Goal: Task Accomplishment & Management: Use online tool/utility

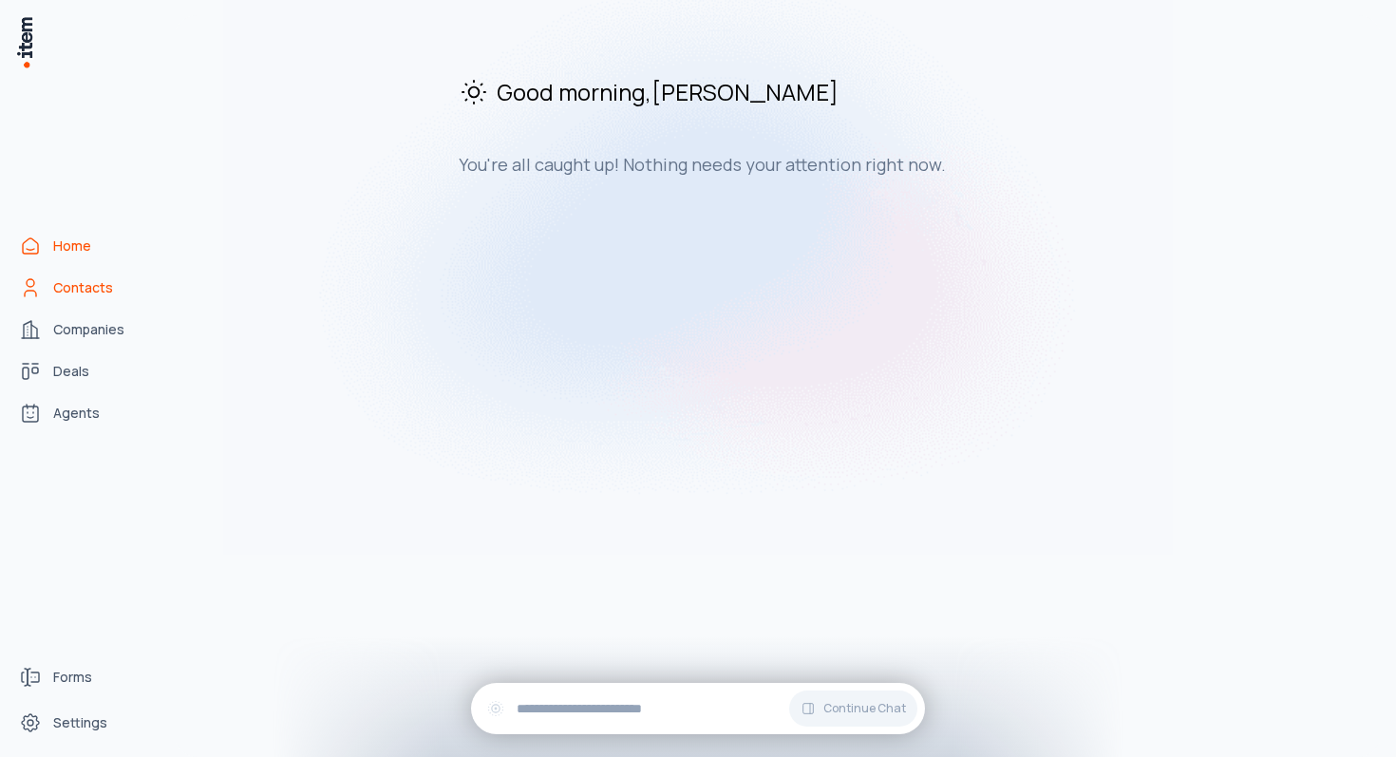
click at [69, 281] on span "Contacts" at bounding box center [83, 287] width 60 height 19
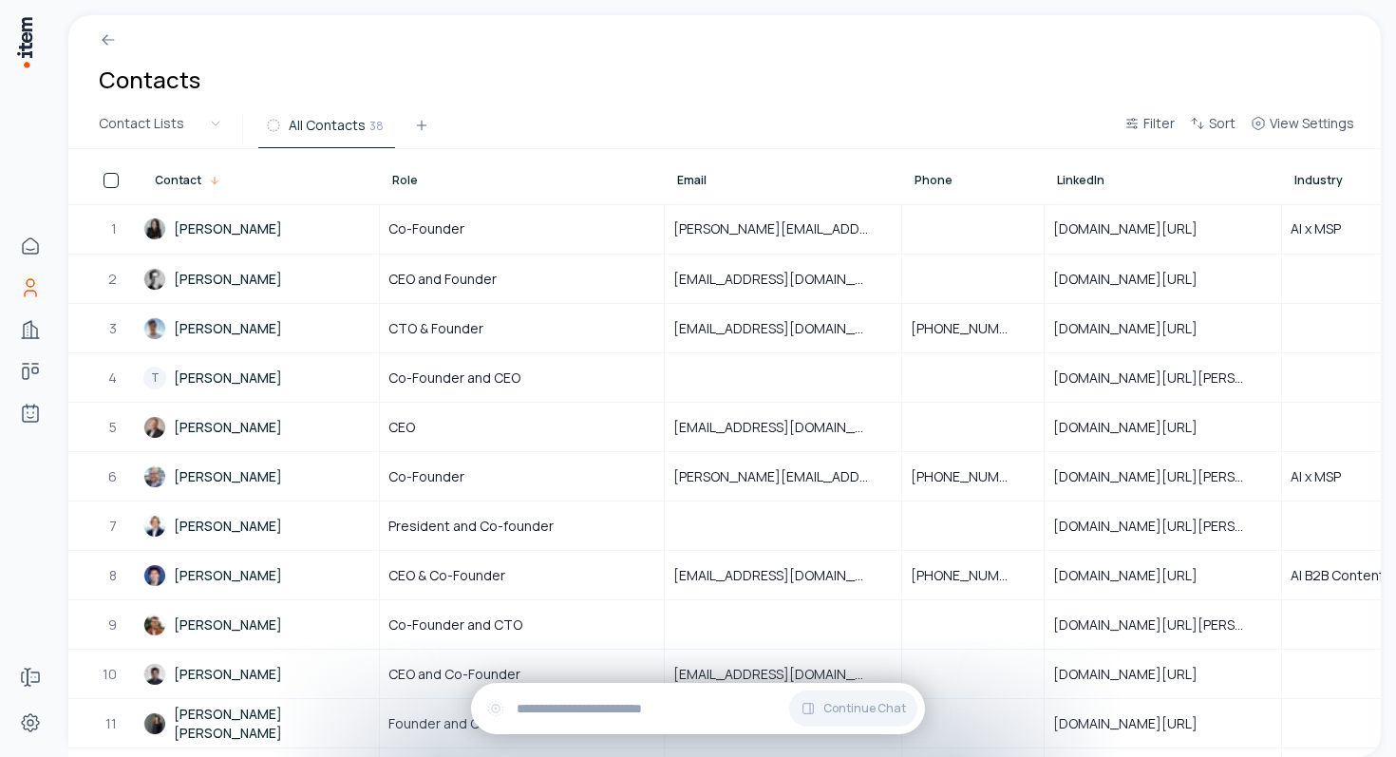
click at [290, 239] on link "[PERSON_NAME]" at bounding box center [260, 228] width 234 height 47
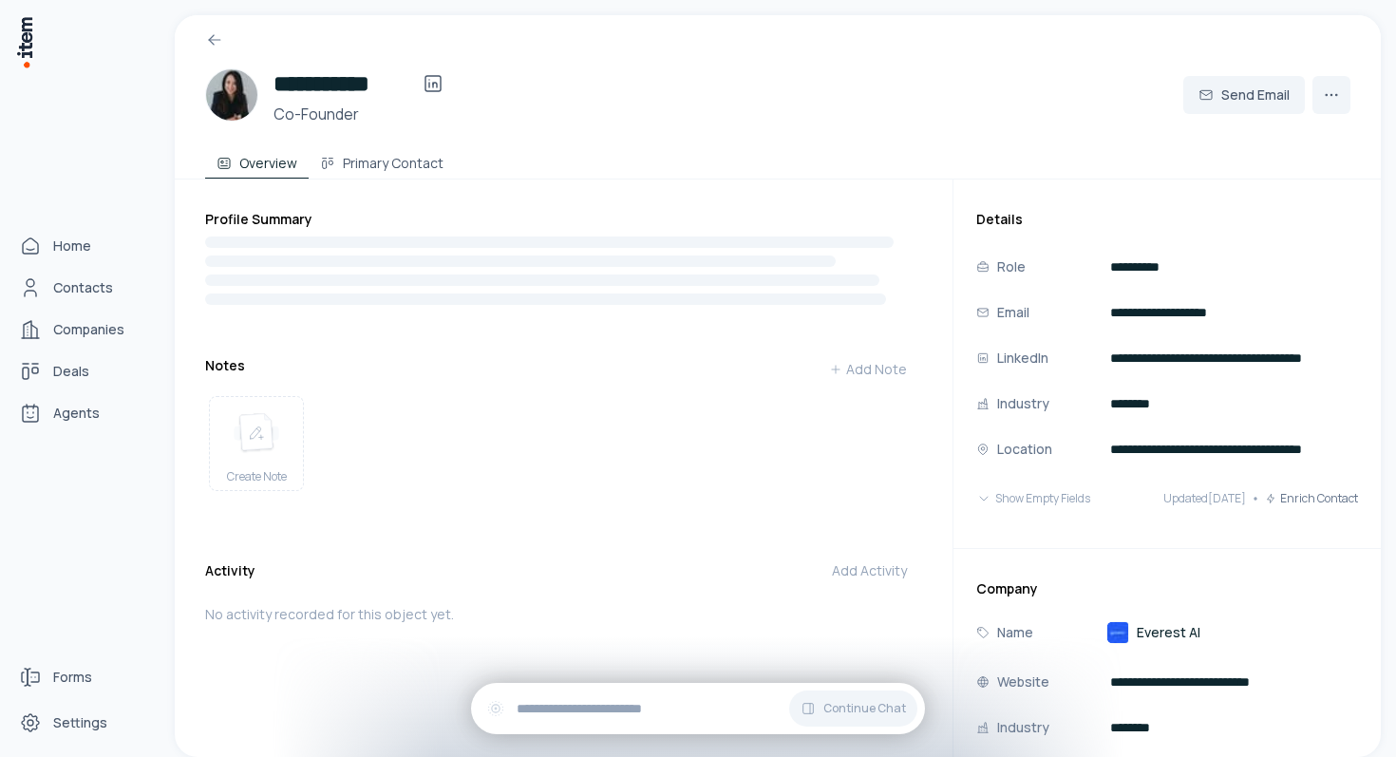
click at [6, 239] on div "Home Contacts Companies Deals Agents" at bounding box center [83, 329] width 167 height 658
click at [47, 241] on link "Home" at bounding box center [83, 246] width 144 height 38
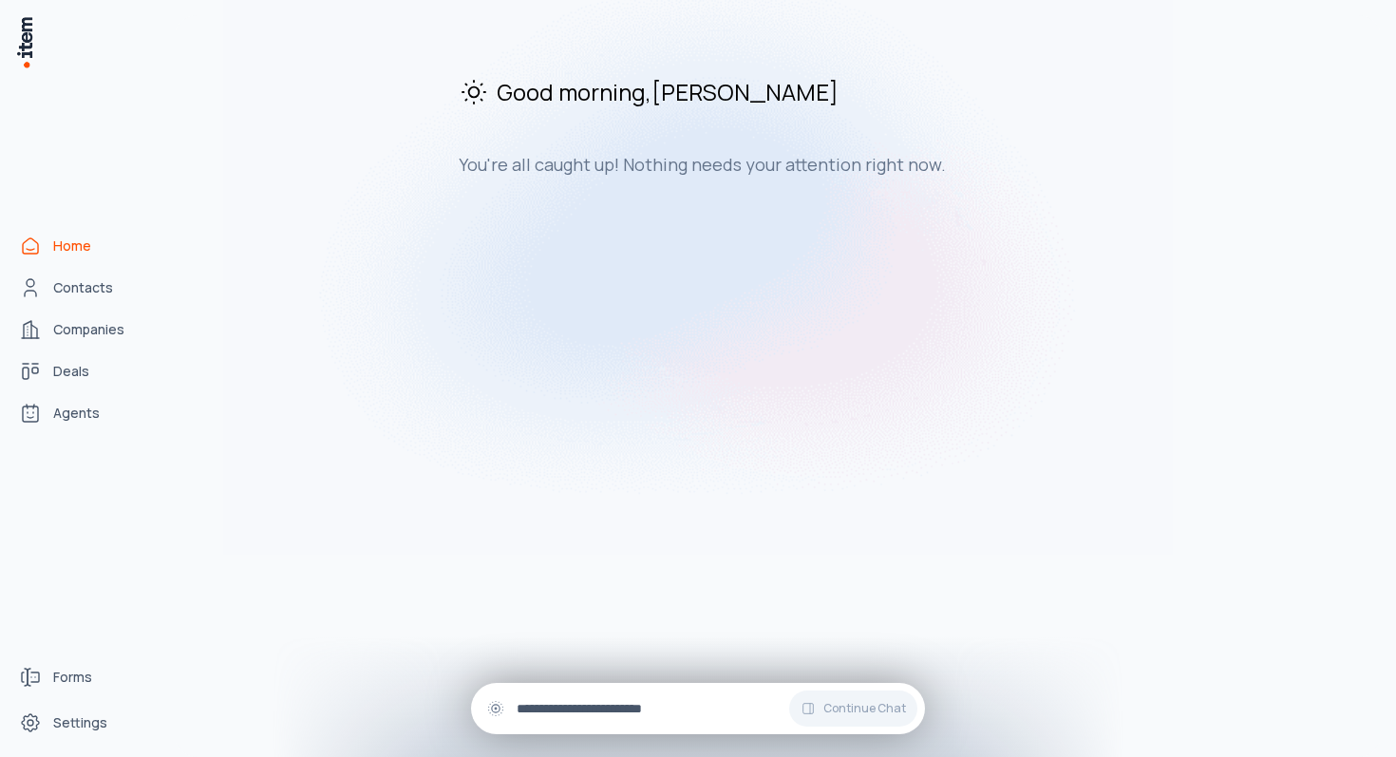
click at [630, 716] on input "text" at bounding box center [712, 708] width 393 height 21
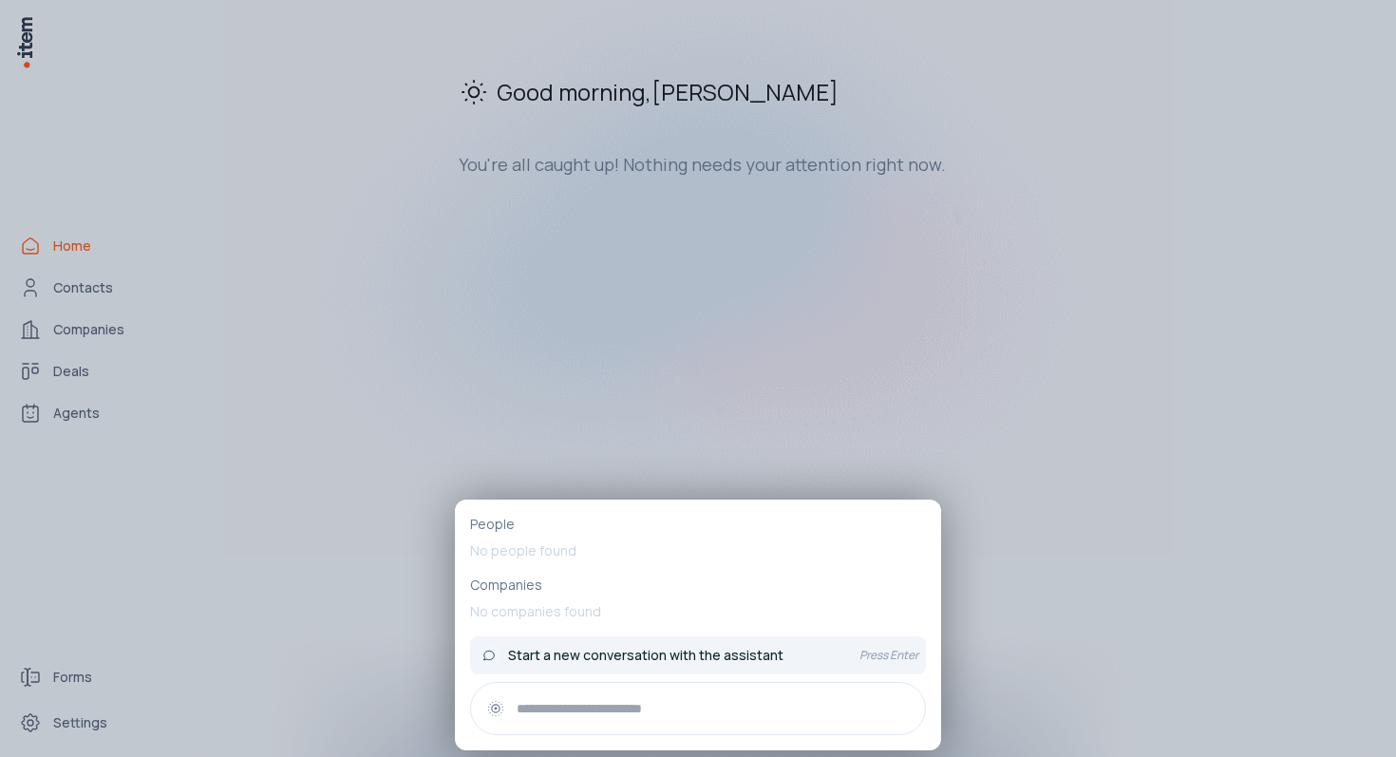
click at [653, 647] on span "Start a new conversation with the assistant" at bounding box center [645, 655] width 275 height 19
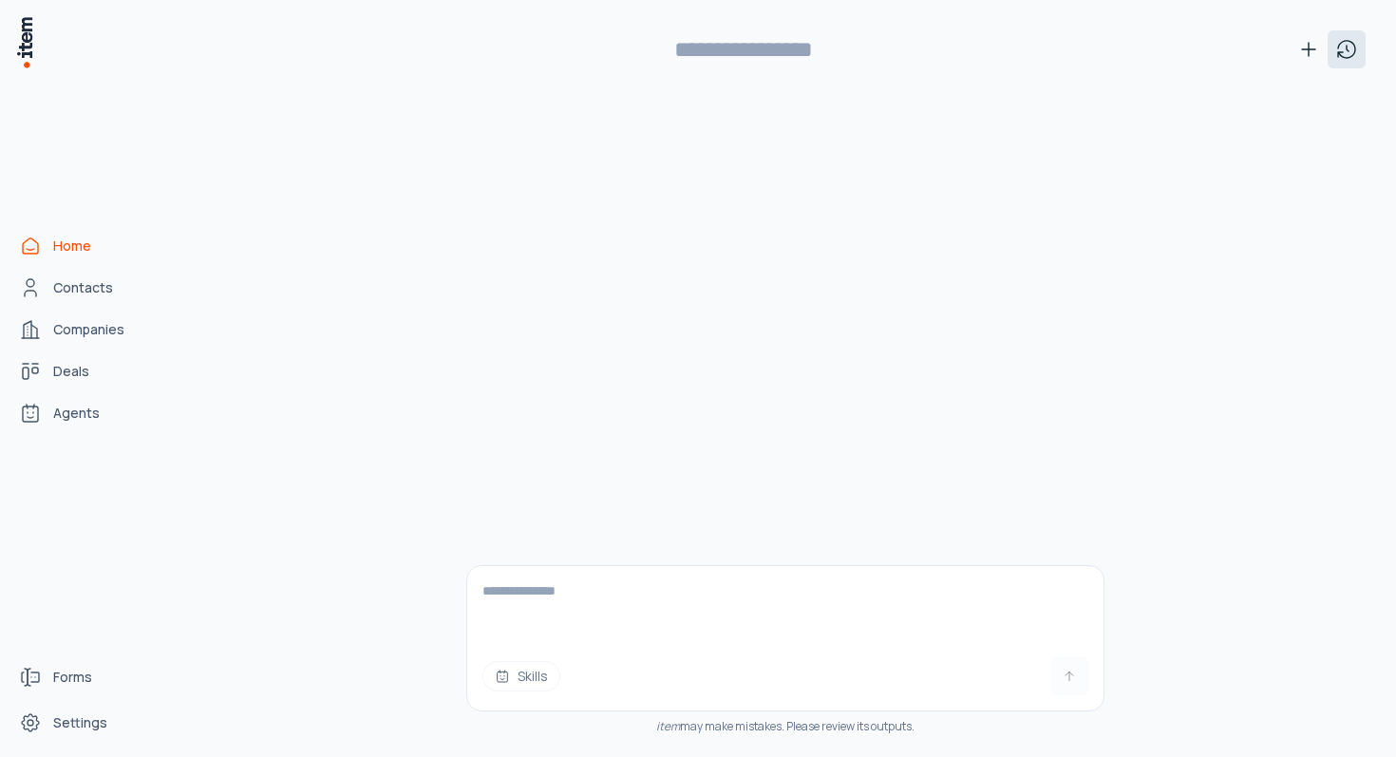
click at [1338, 53] on icon at bounding box center [1346, 49] width 17 height 17
click at [1228, 142] on p "Adding a New Deal for Denki: SOC 2 Compliance" at bounding box center [1172, 146] width 299 height 19
type input "**********"
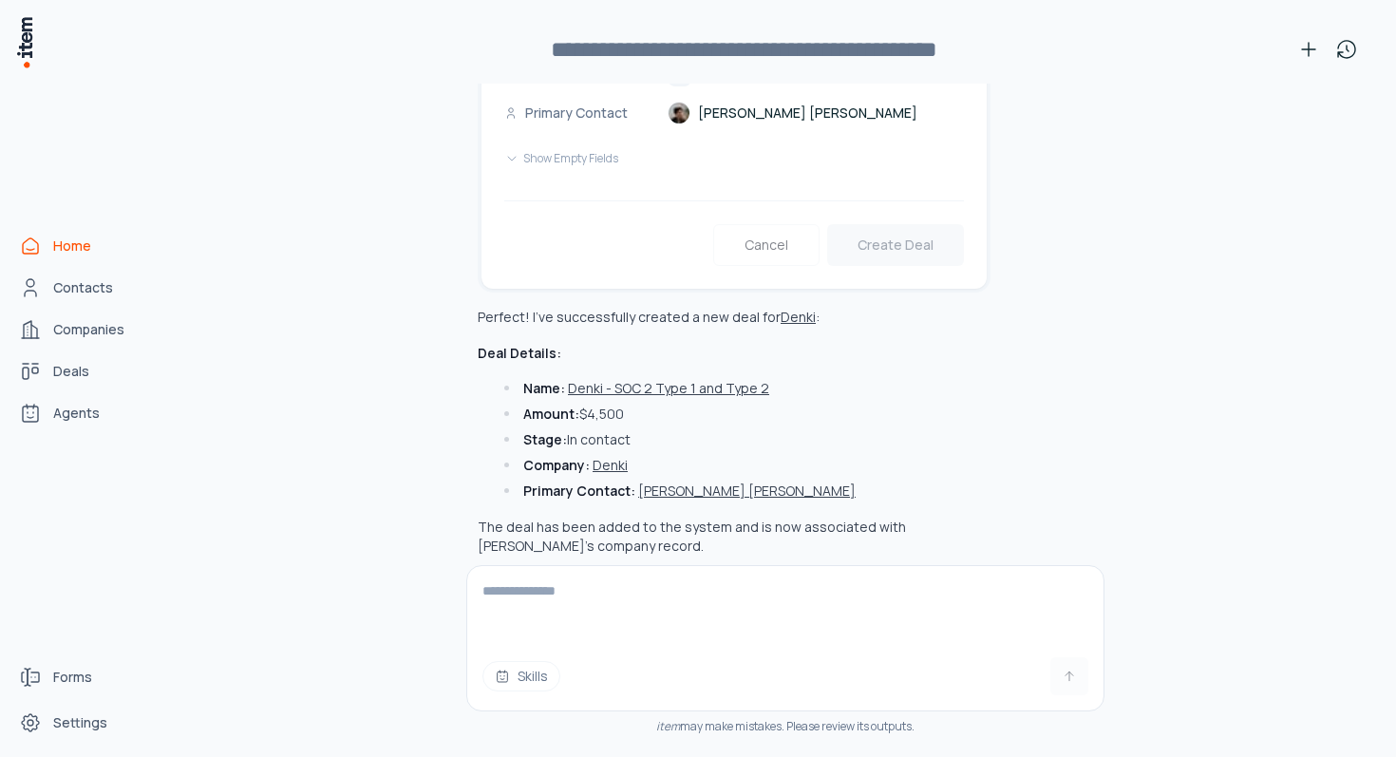
scroll to position [1171, 0]
click at [591, 378] on button "Denki - SOC 2 Type 1 and Type 2" at bounding box center [668, 387] width 201 height 19
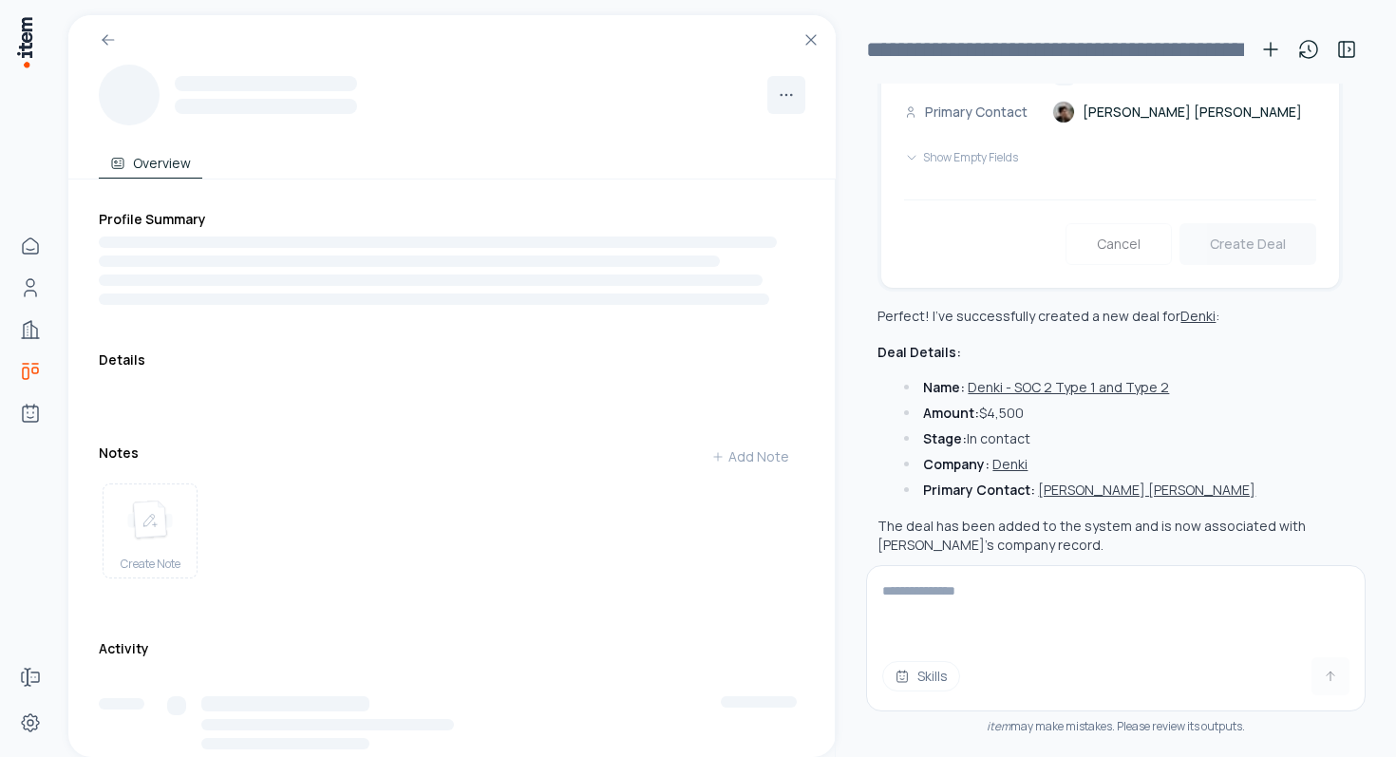
scroll to position [1171, 0]
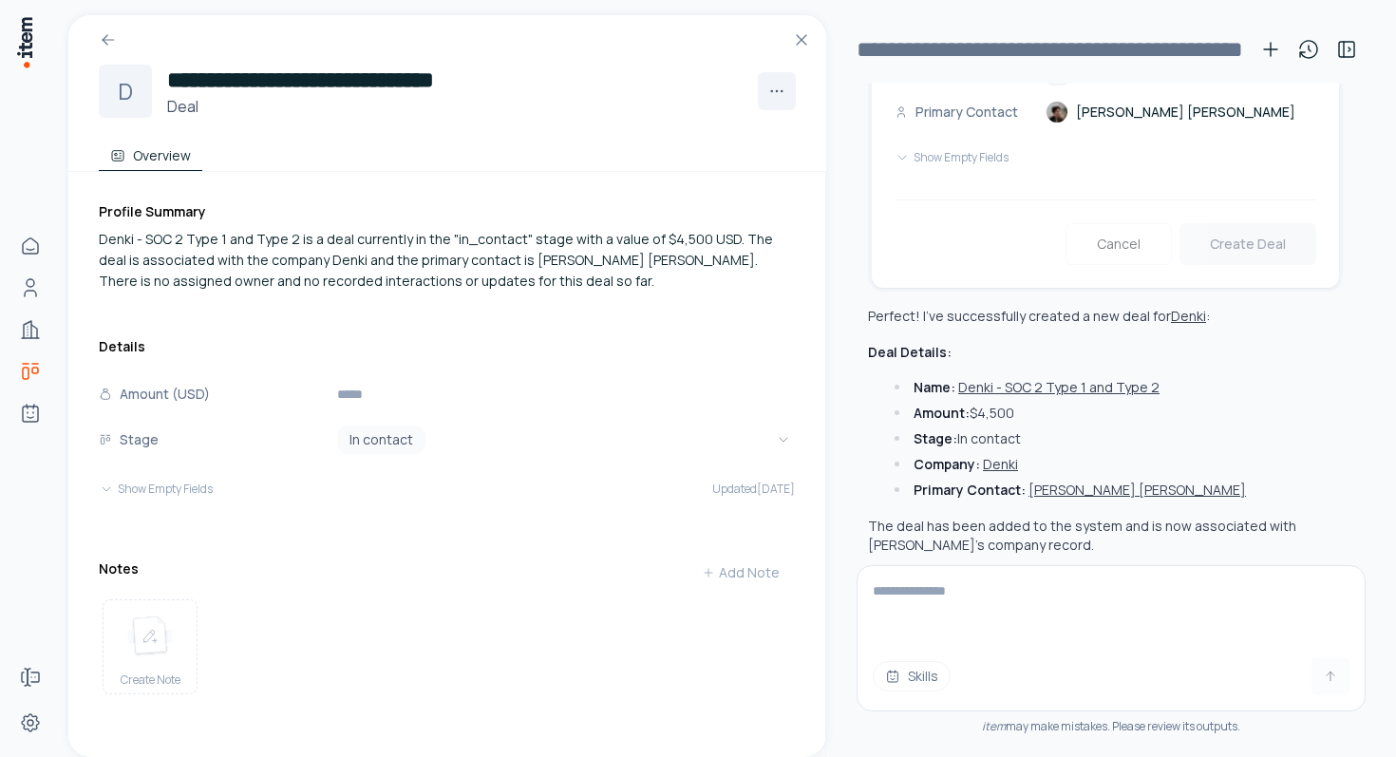
click at [989, 455] on button "Denki" at bounding box center [1000, 464] width 35 height 19
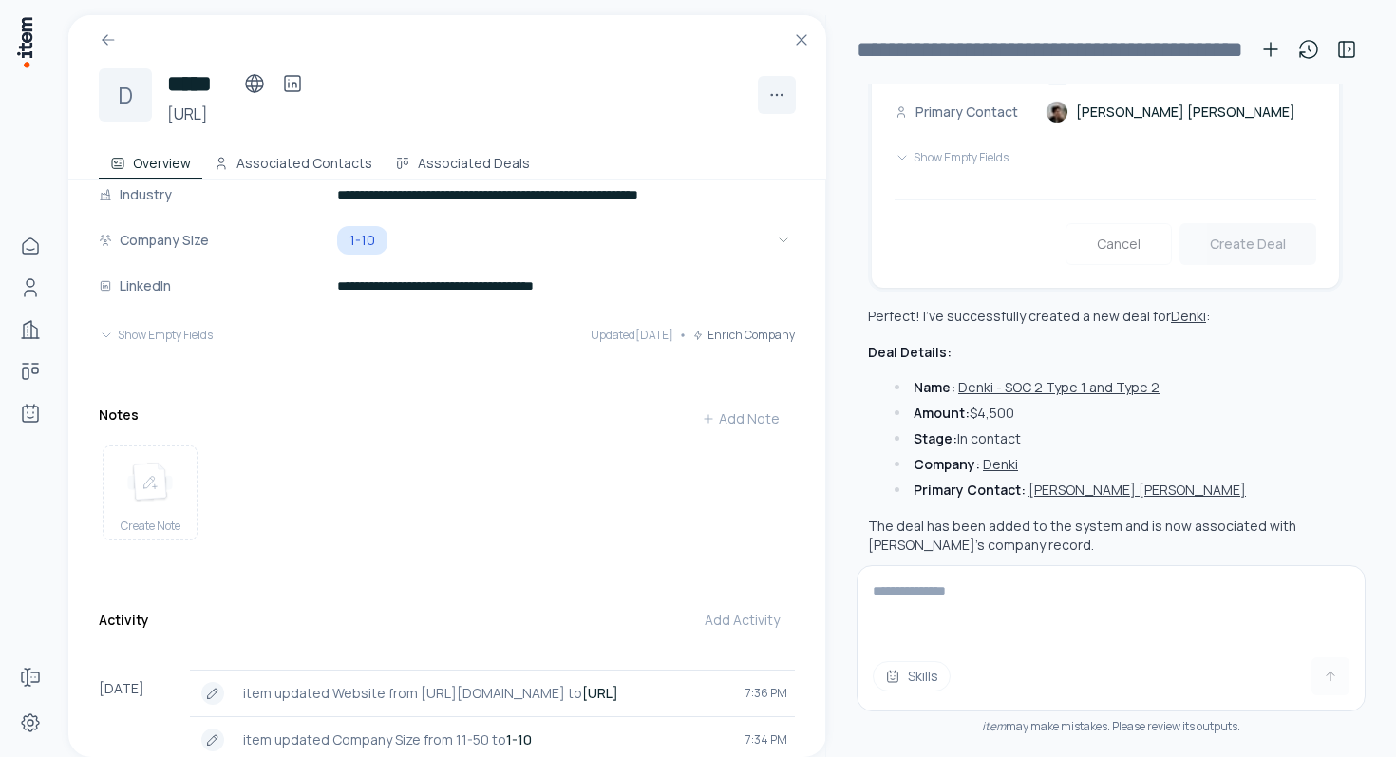
scroll to position [335, 0]
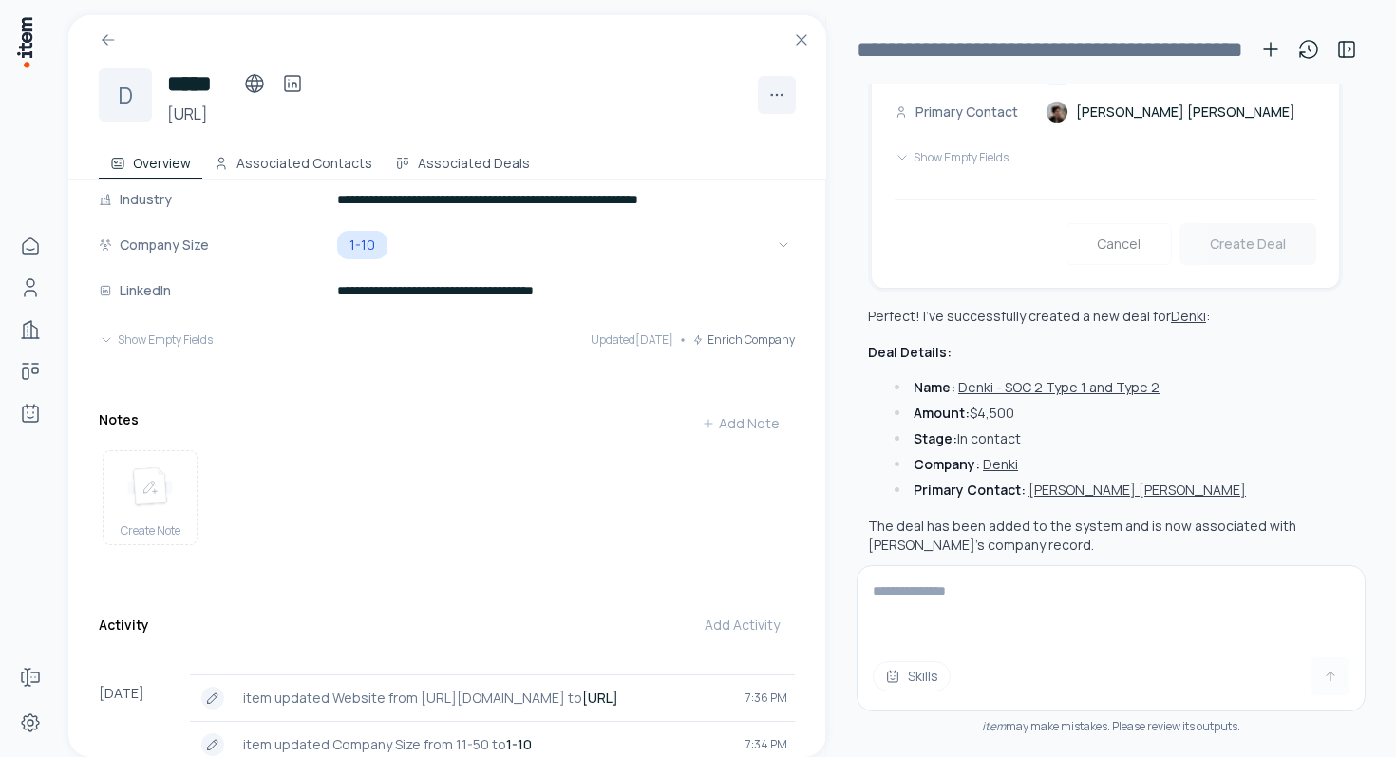
click at [857, 376] on div "**********" at bounding box center [1110, 179] width 509 height 750
click at [1027, 589] on textarea at bounding box center [1110, 604] width 507 height 76
click at [113, 33] on icon at bounding box center [108, 39] width 19 height 19
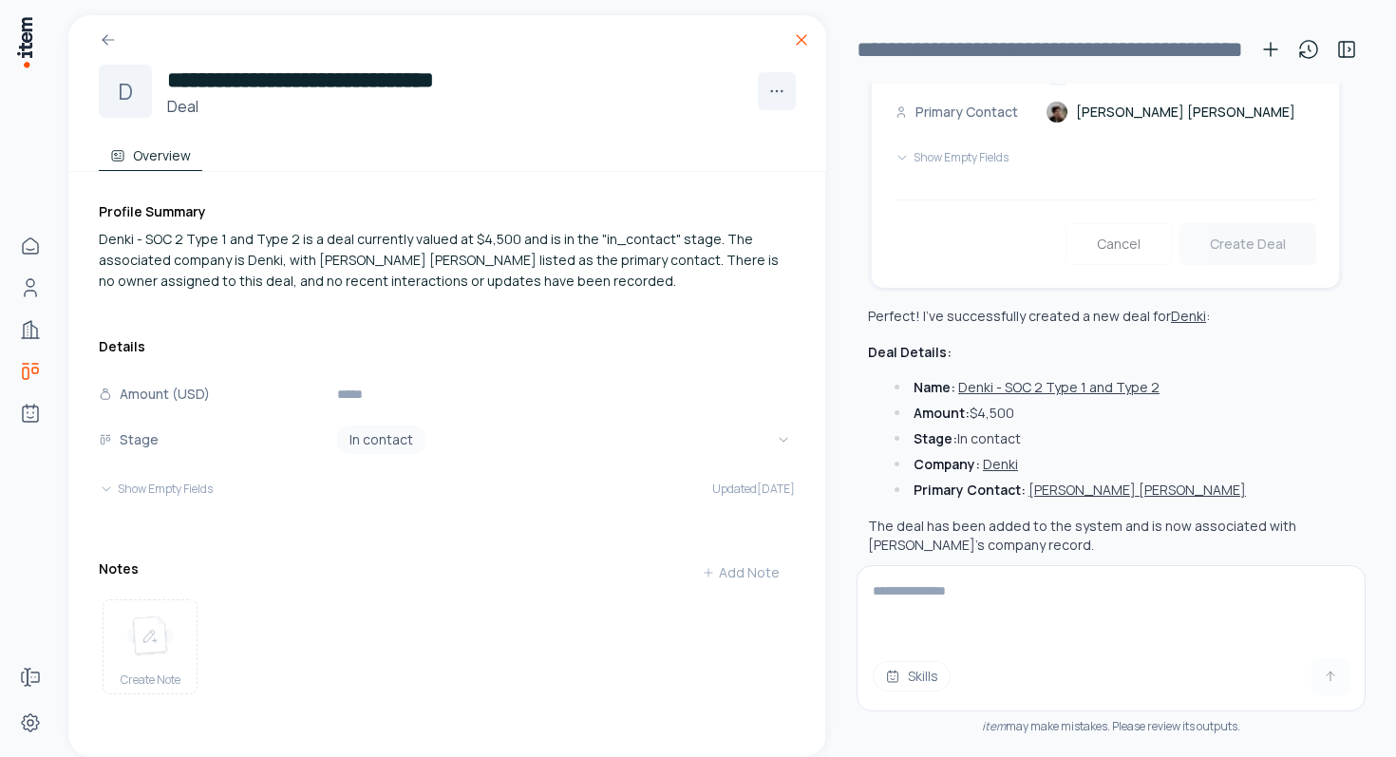
click at [802, 34] on icon at bounding box center [801, 39] width 19 height 19
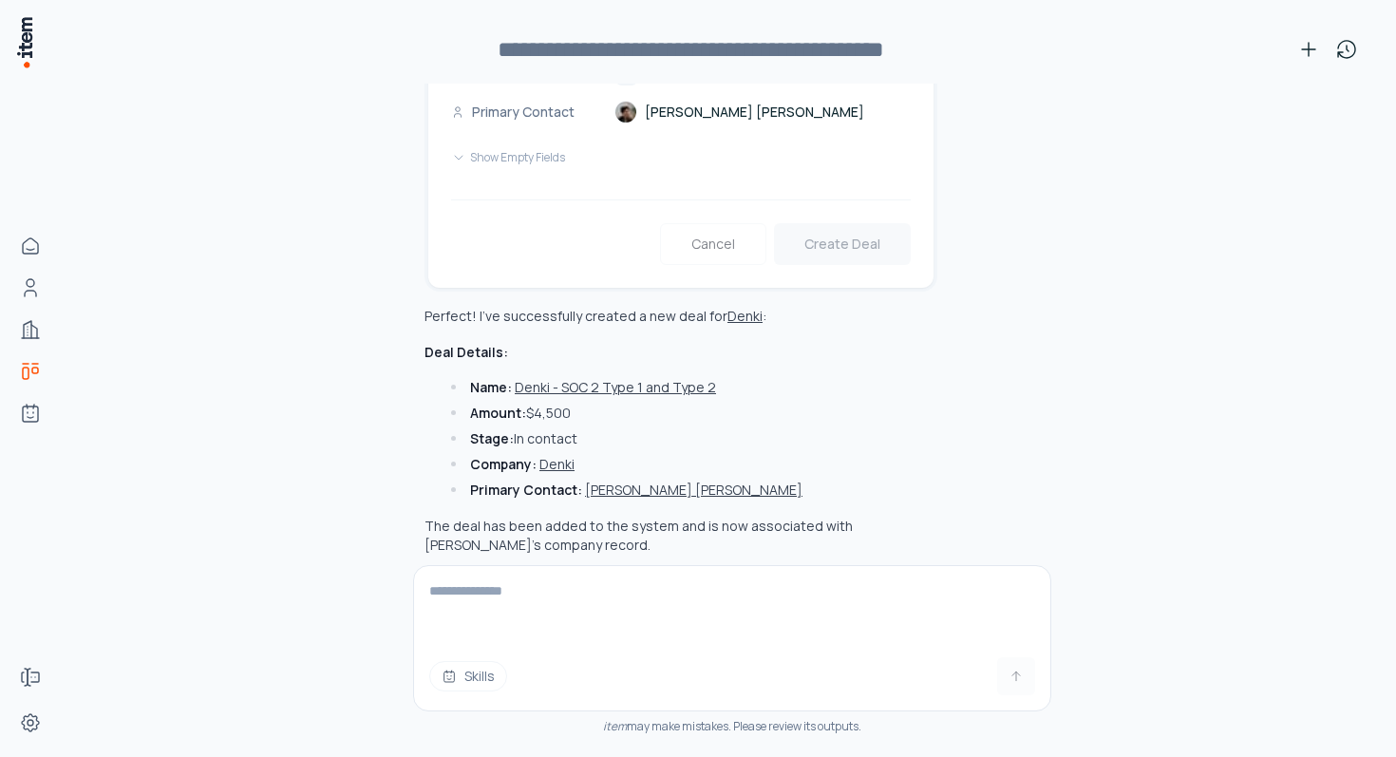
click at [554, 455] on button "Denki" at bounding box center [556, 464] width 35 height 19
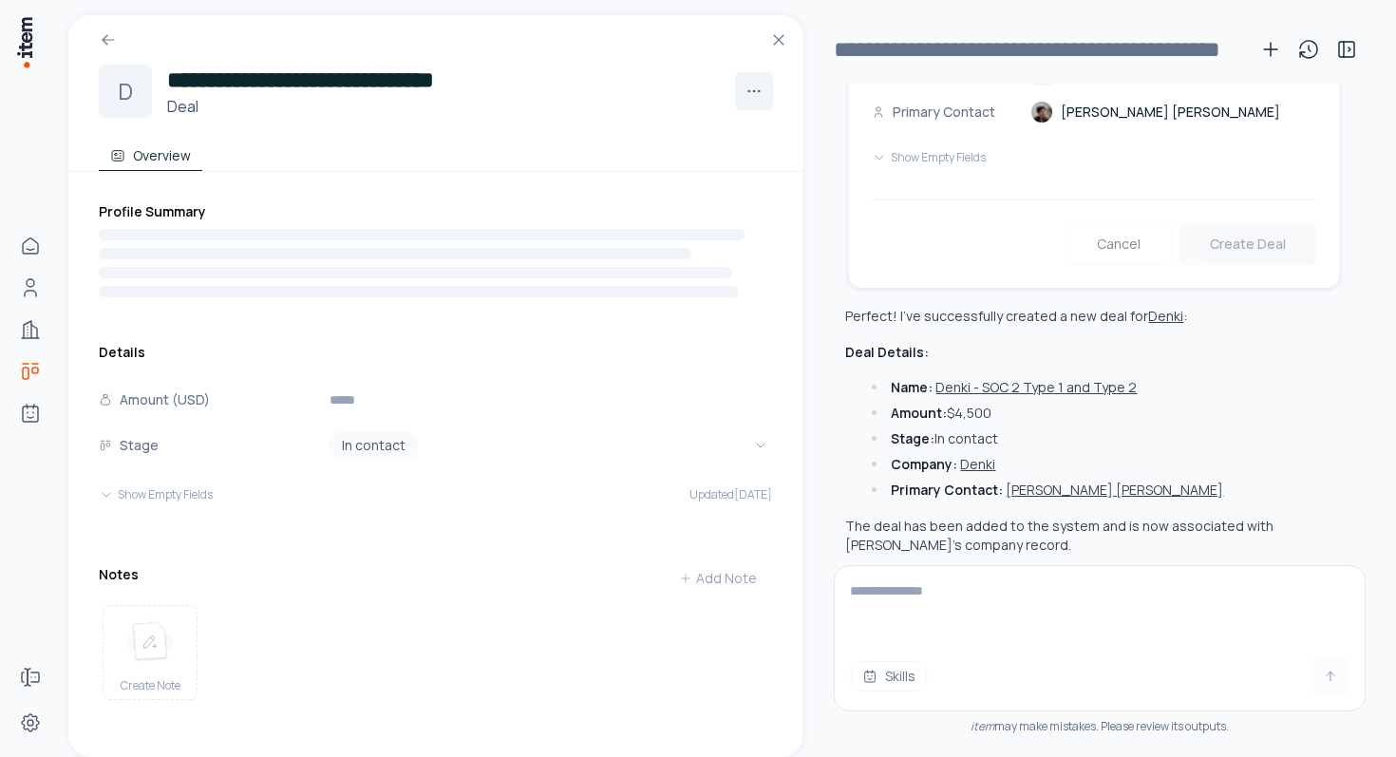
scroll to position [1171, 0]
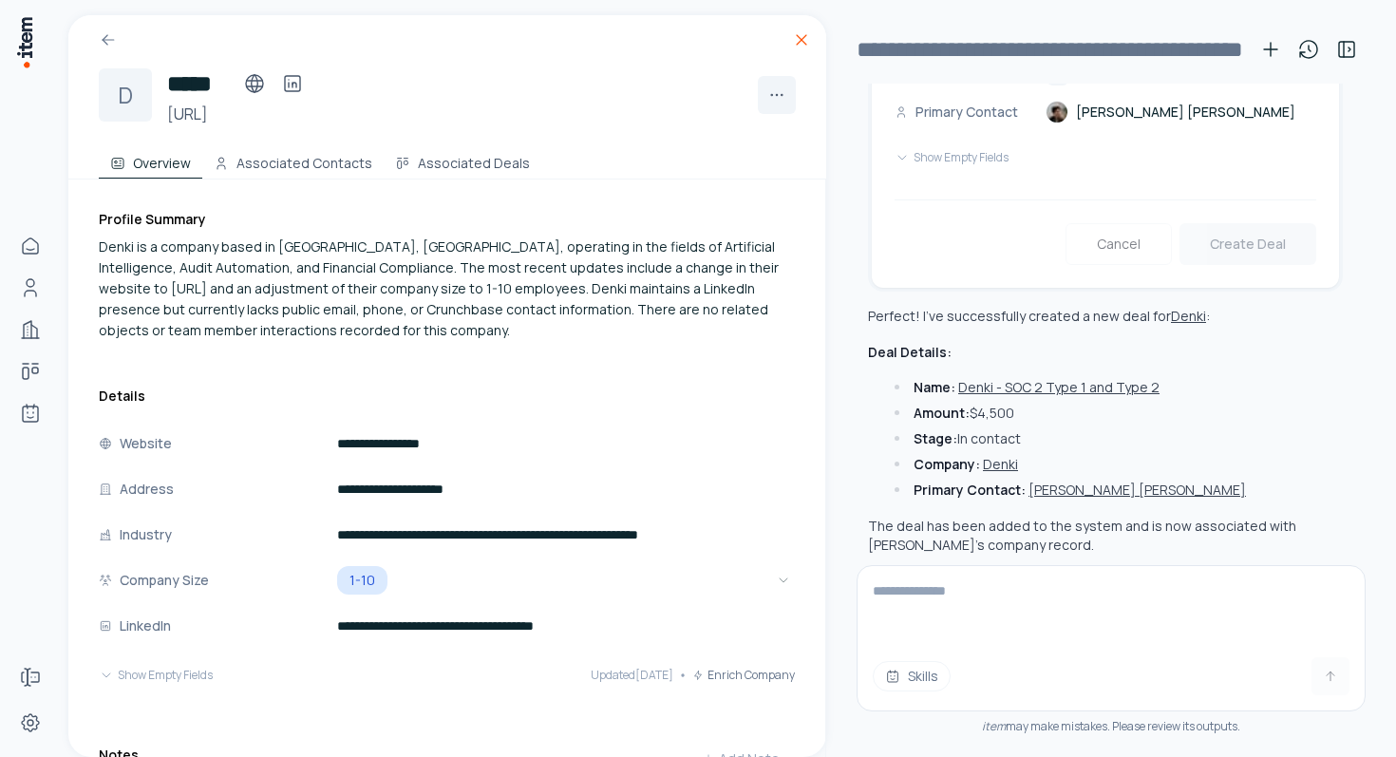
click at [797, 45] on icon at bounding box center [801, 39] width 19 height 19
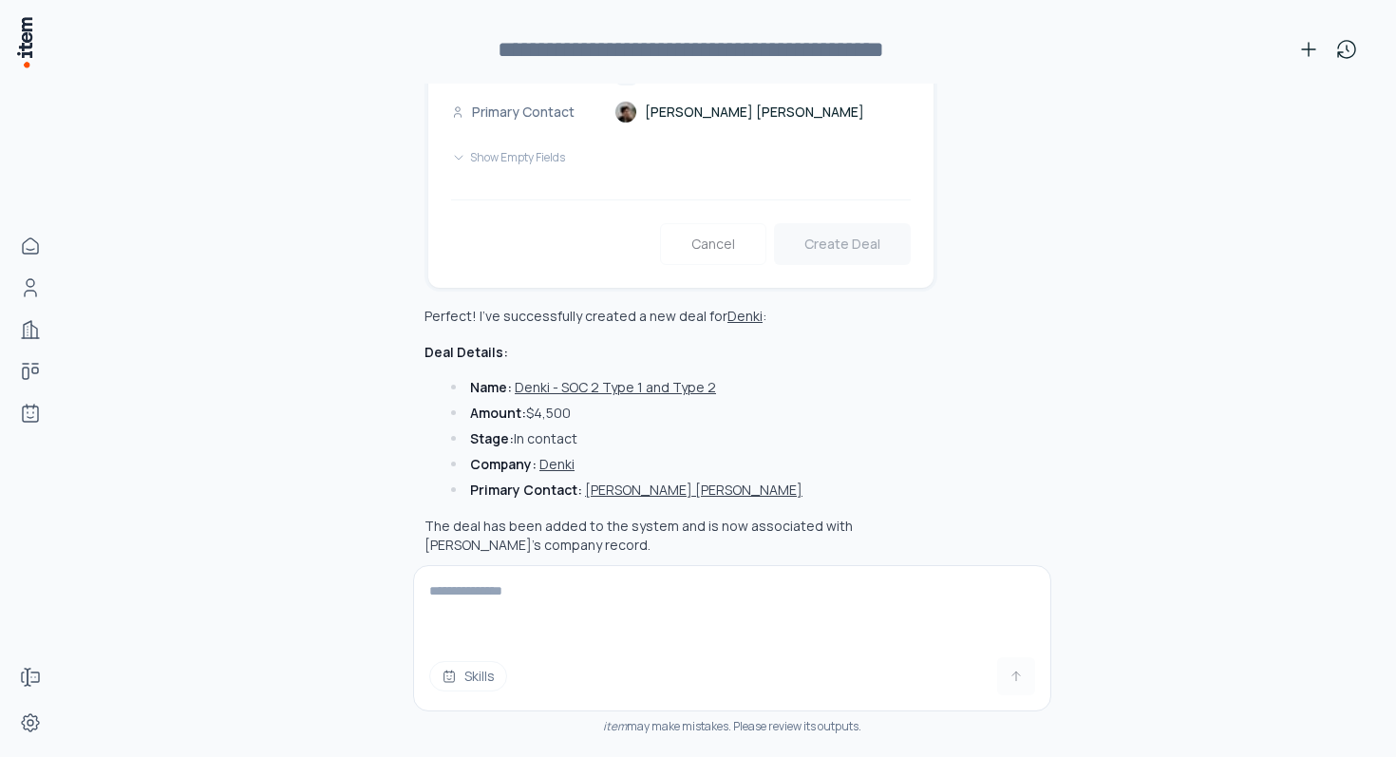
click at [563, 455] on button "Denki" at bounding box center [556, 464] width 35 height 19
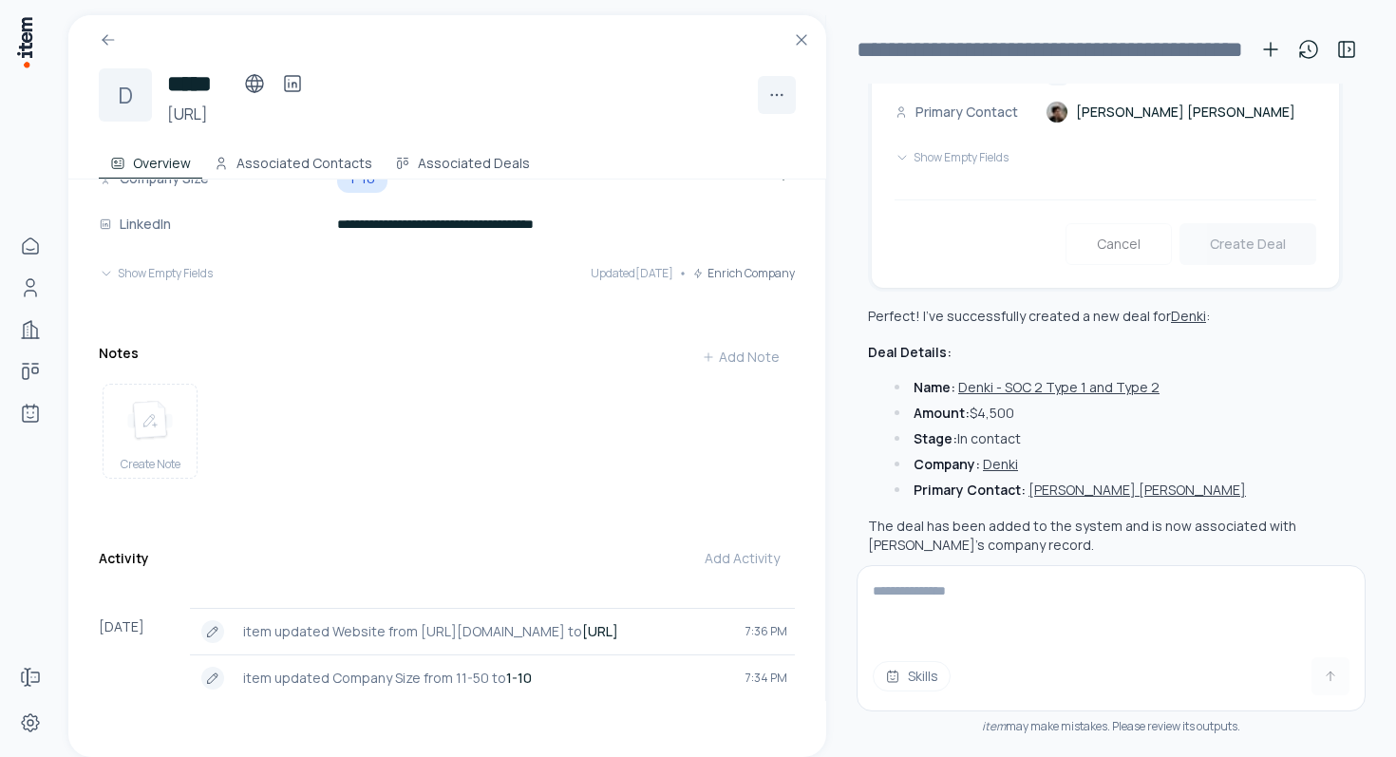
scroll to position [385, 0]
click at [798, 47] on icon at bounding box center [801, 39] width 19 height 19
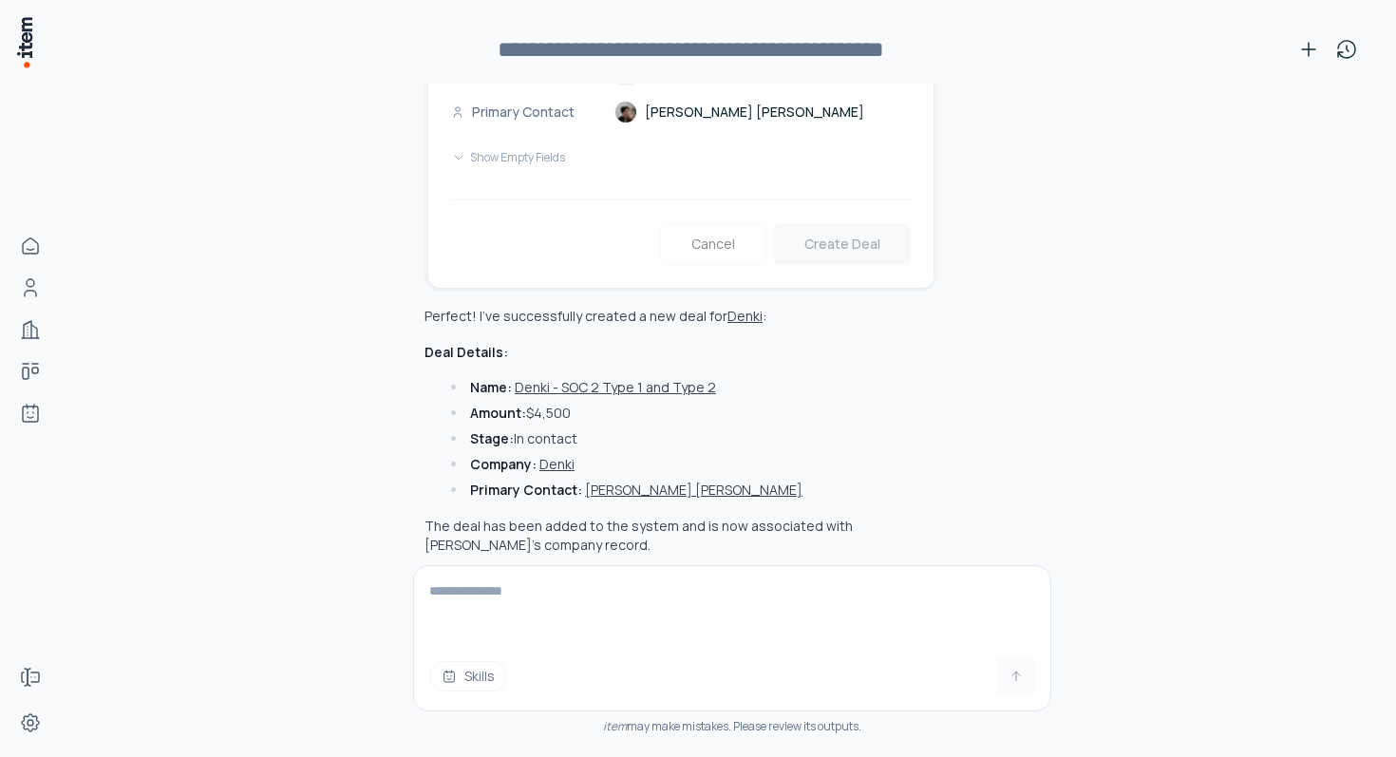
click at [575, 378] on button "Denki - SOC 2 Type 1 and Type 2" at bounding box center [615, 387] width 201 height 19
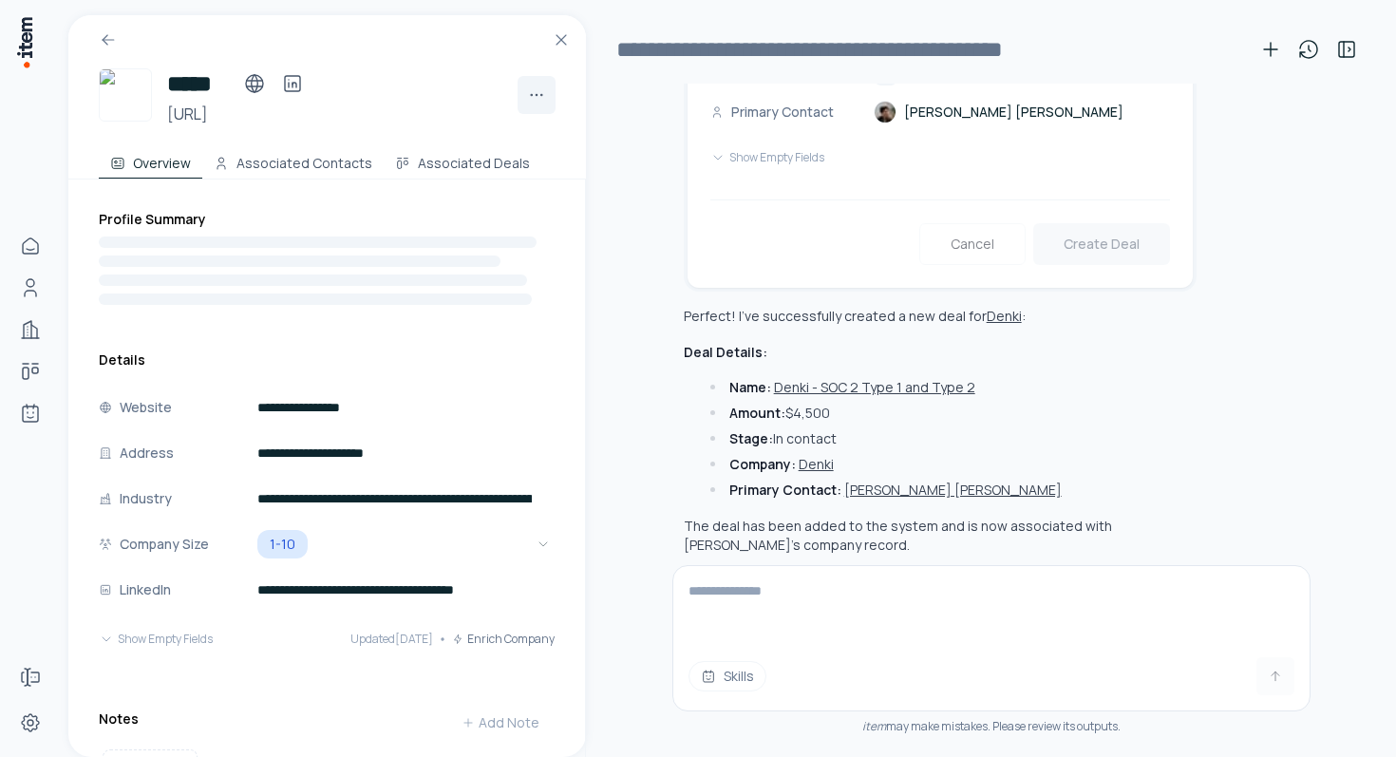
scroll to position [1171, 0]
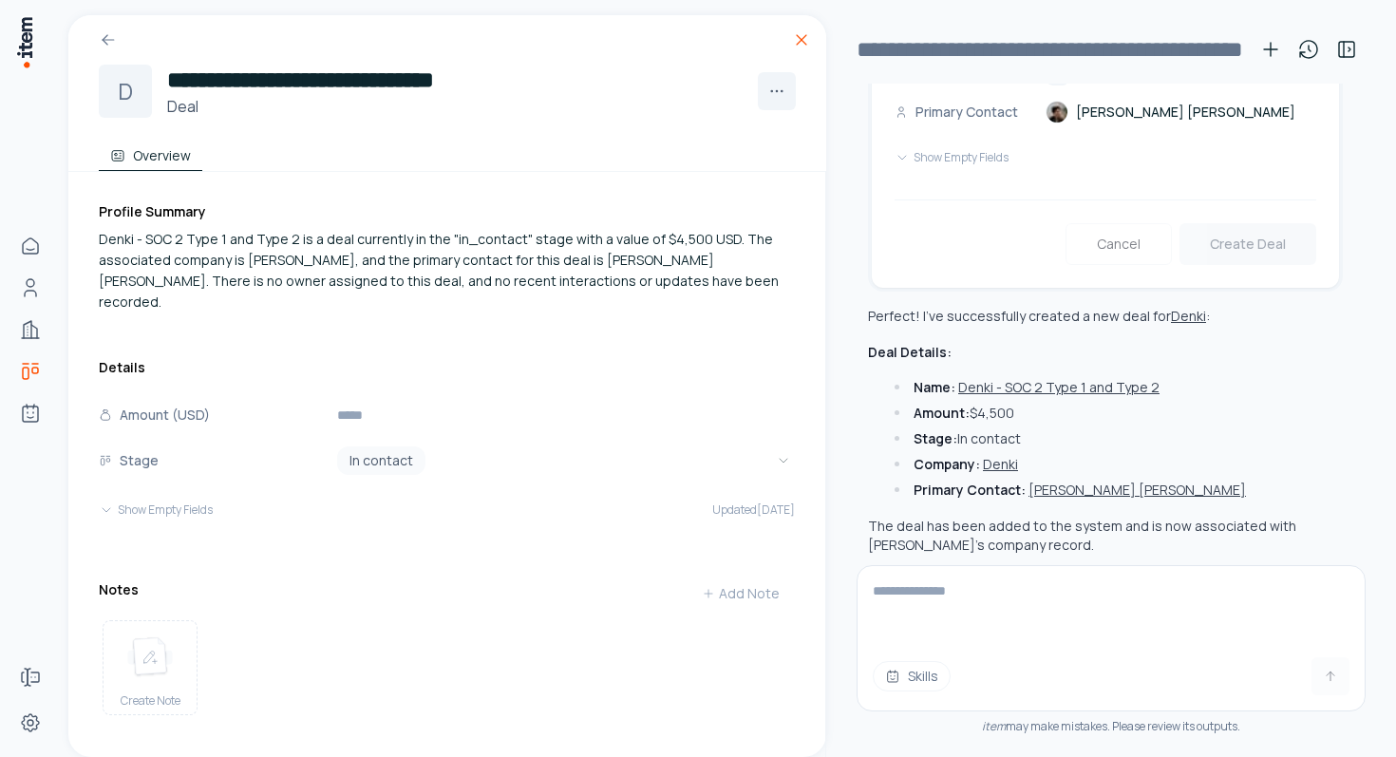
click at [810, 41] on icon at bounding box center [801, 39] width 19 height 19
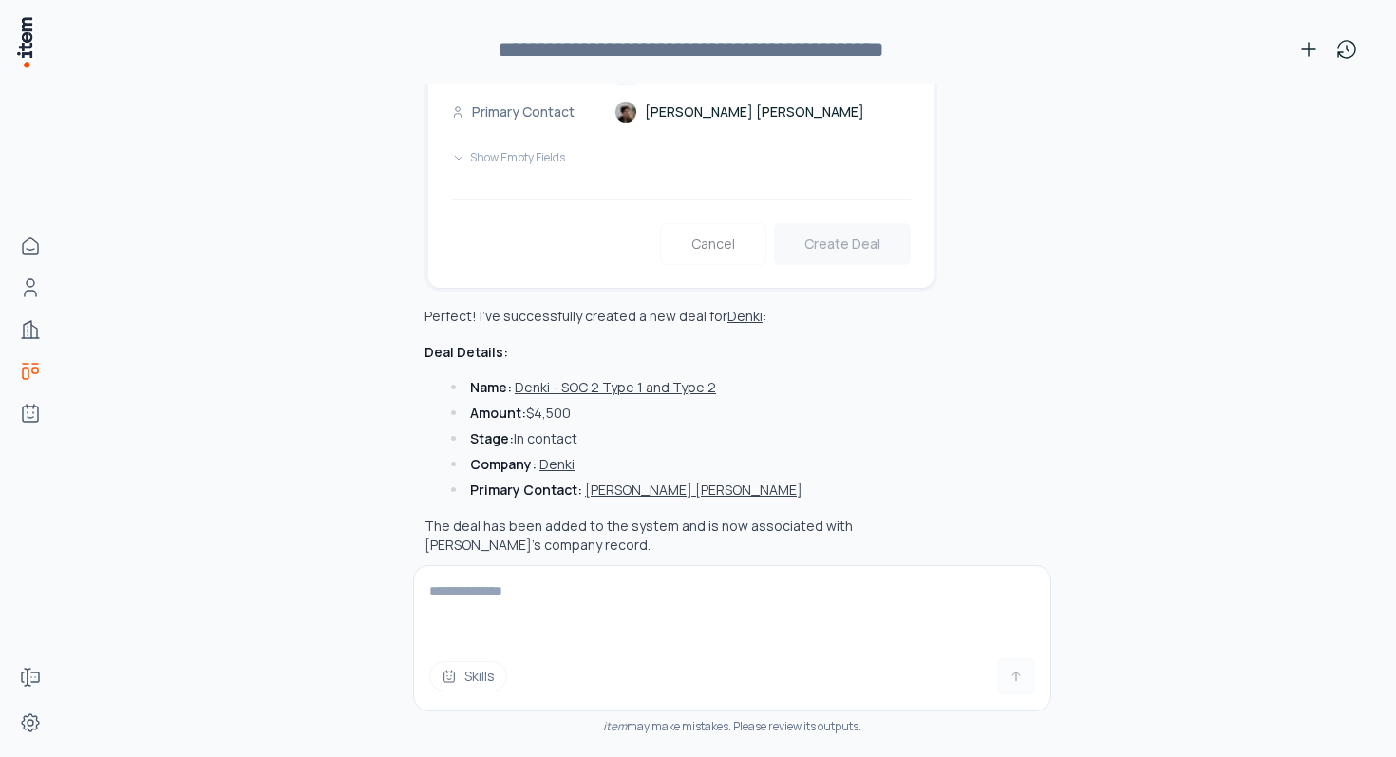
click at [563, 378] on button "Denki - SOC 2 Type 1 and Type 2" at bounding box center [615, 387] width 201 height 19
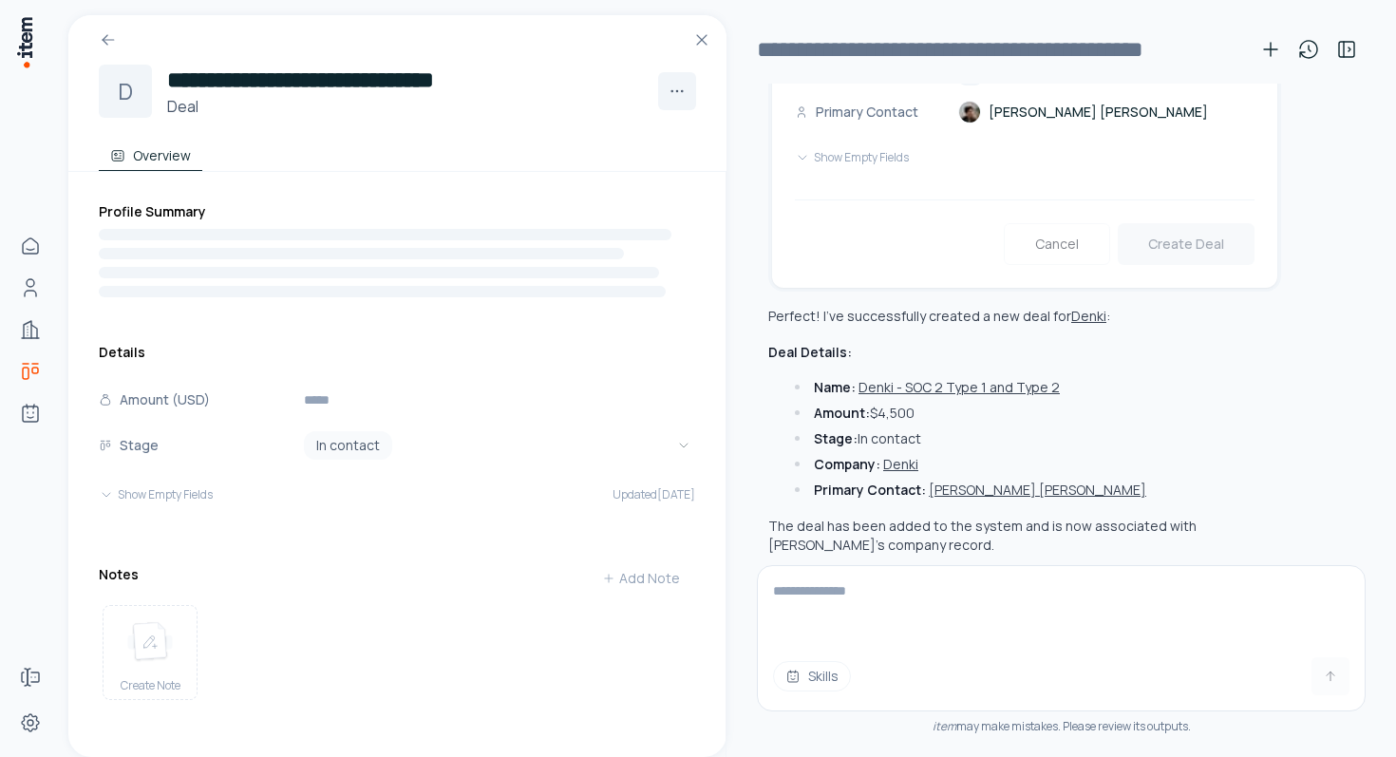
scroll to position [1171, 0]
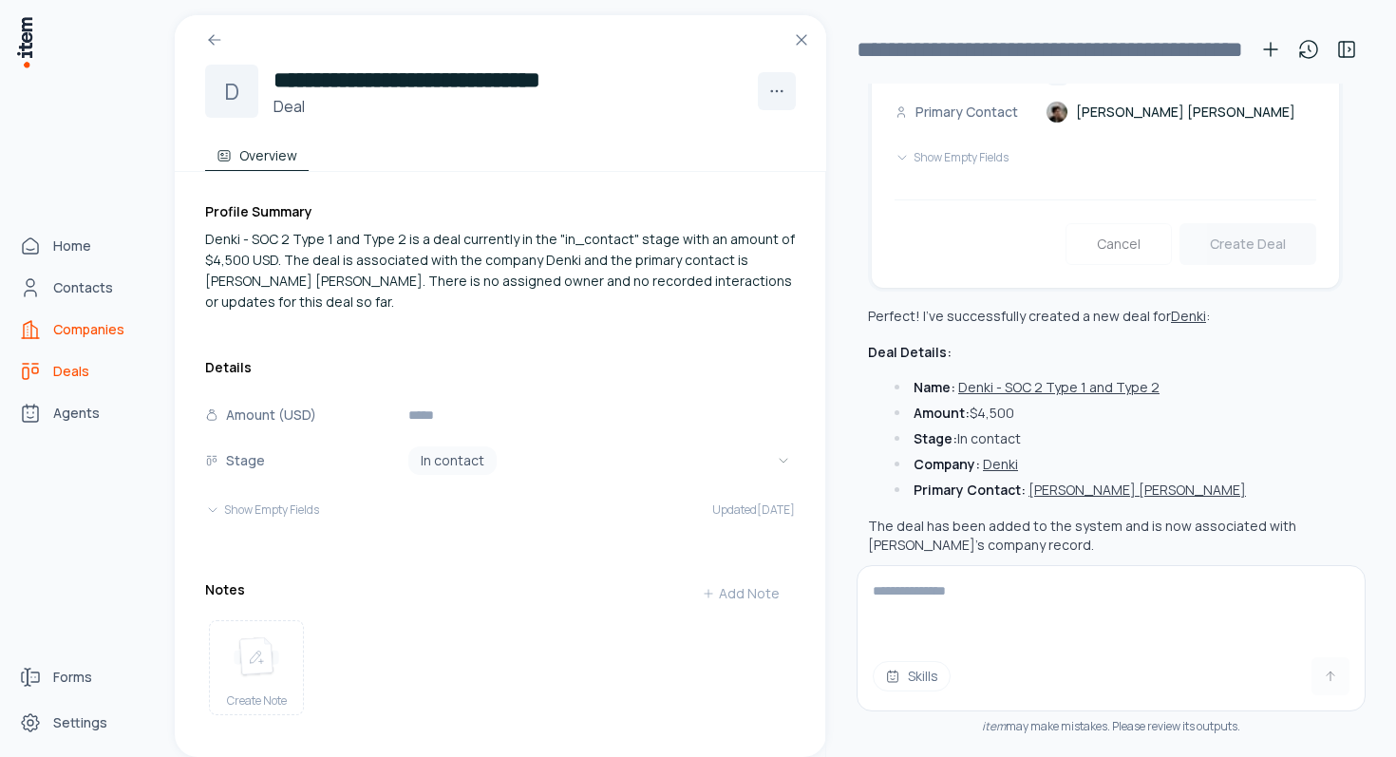
click at [63, 341] on link "Companies" at bounding box center [83, 329] width 144 height 38
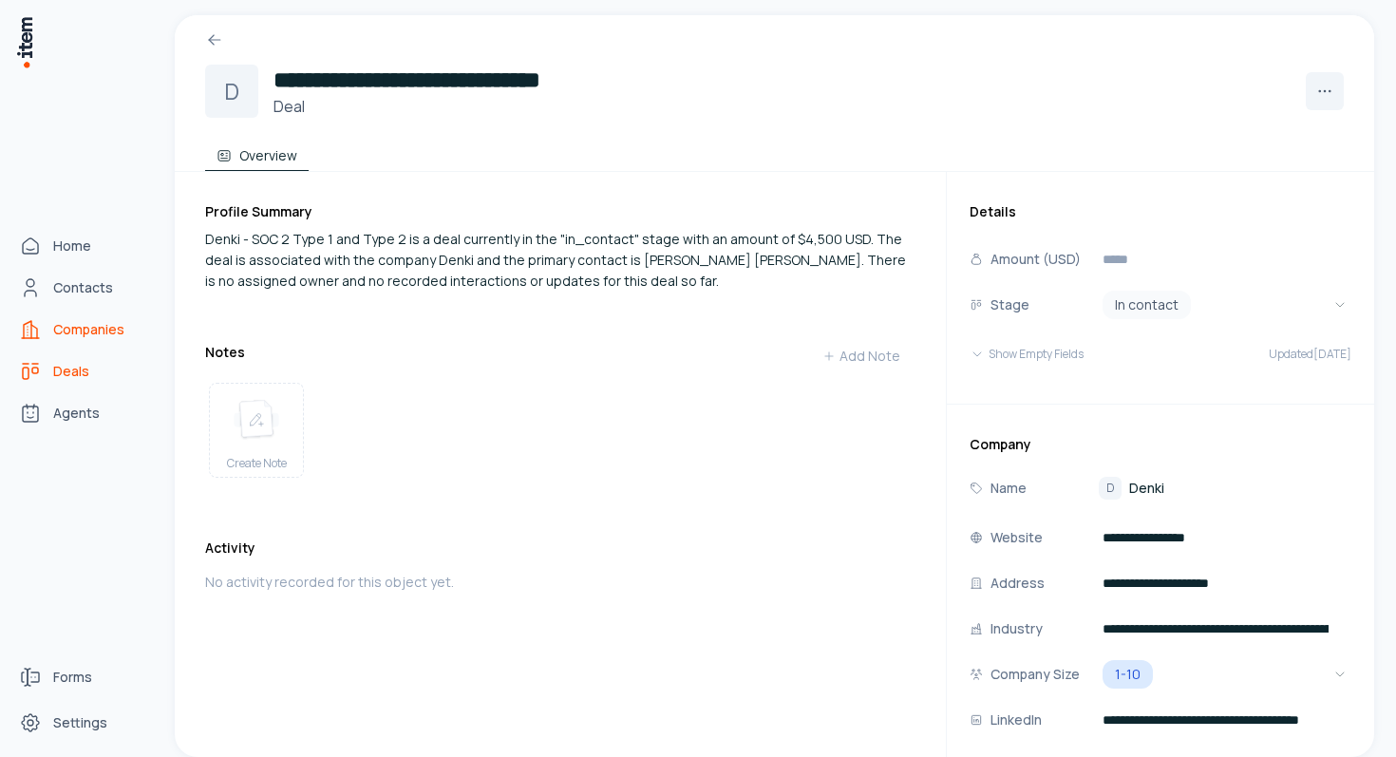
scroll to position [0, 0]
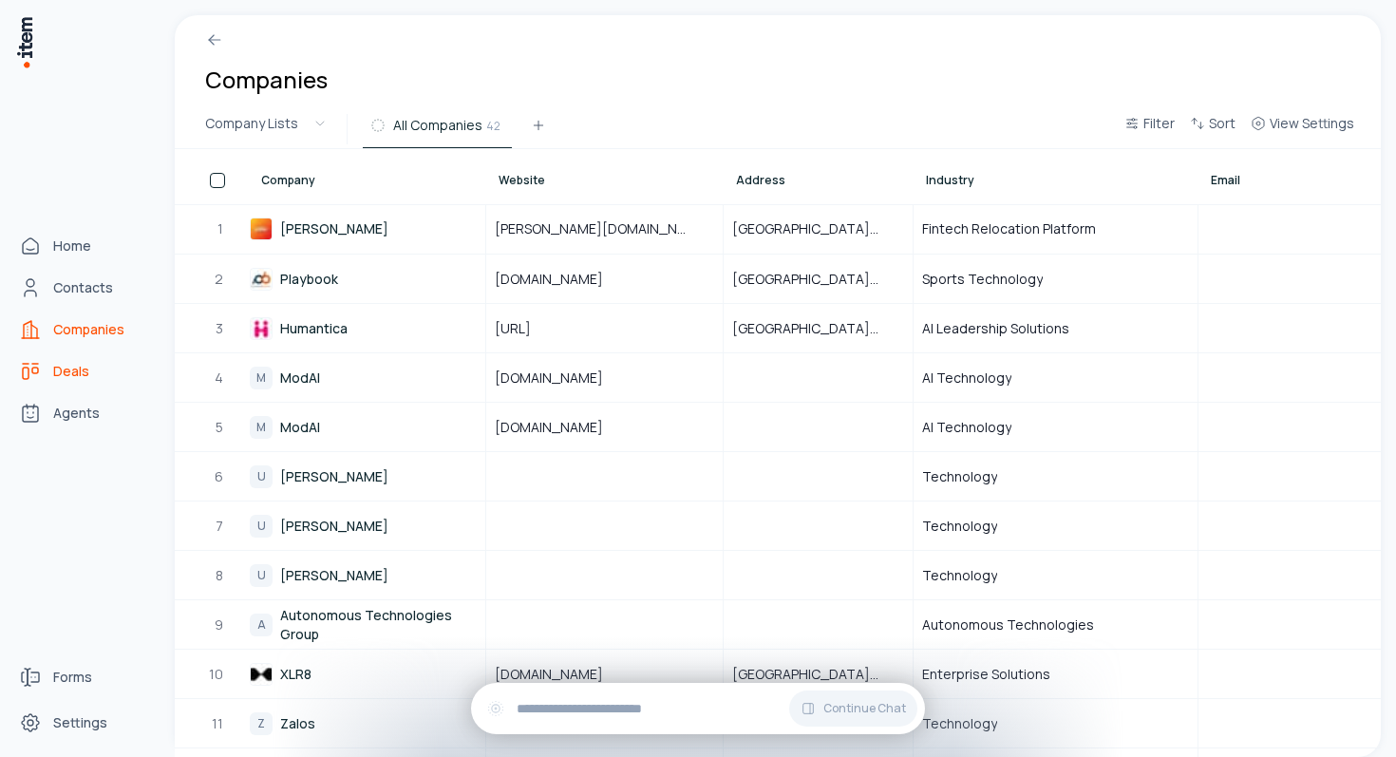
click at [88, 366] on link "Deals" at bounding box center [83, 371] width 144 height 38
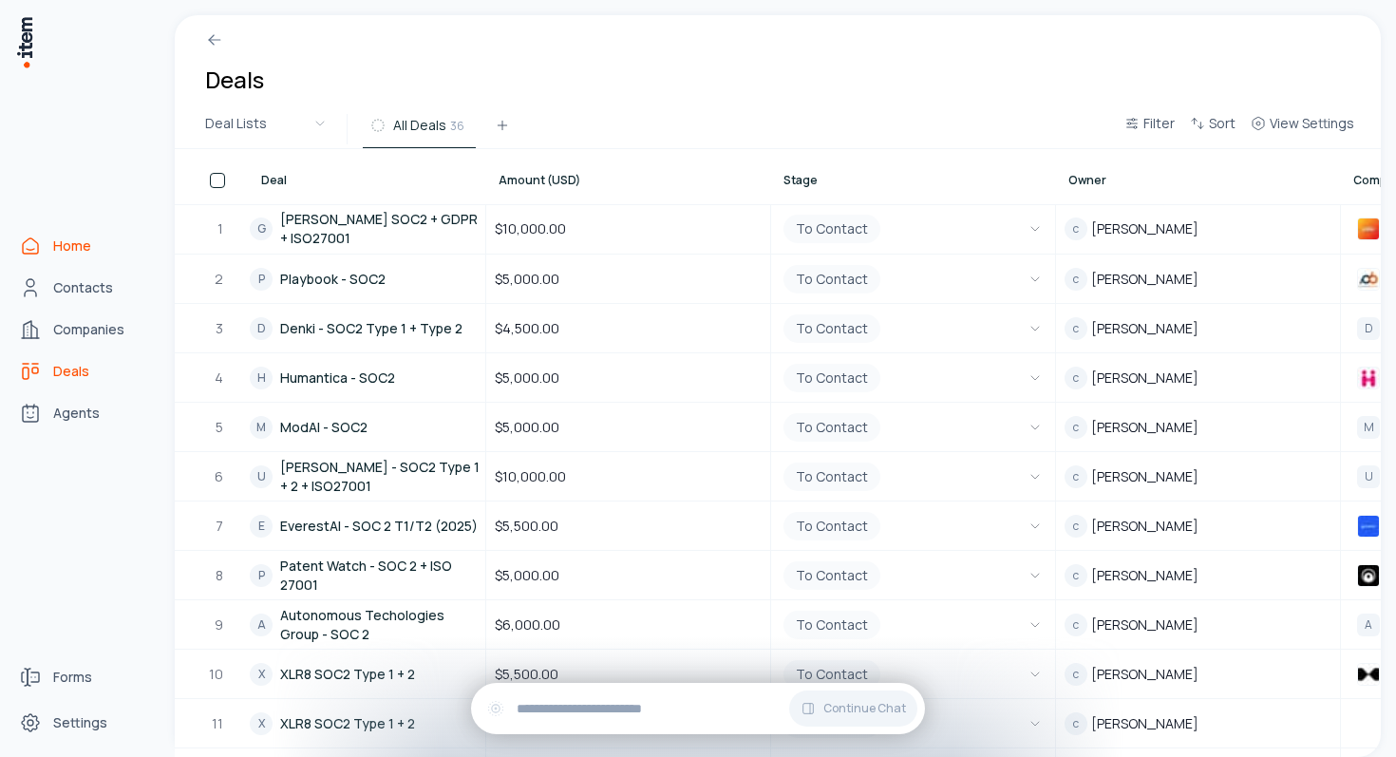
click at [47, 248] on link "Home" at bounding box center [83, 246] width 144 height 38
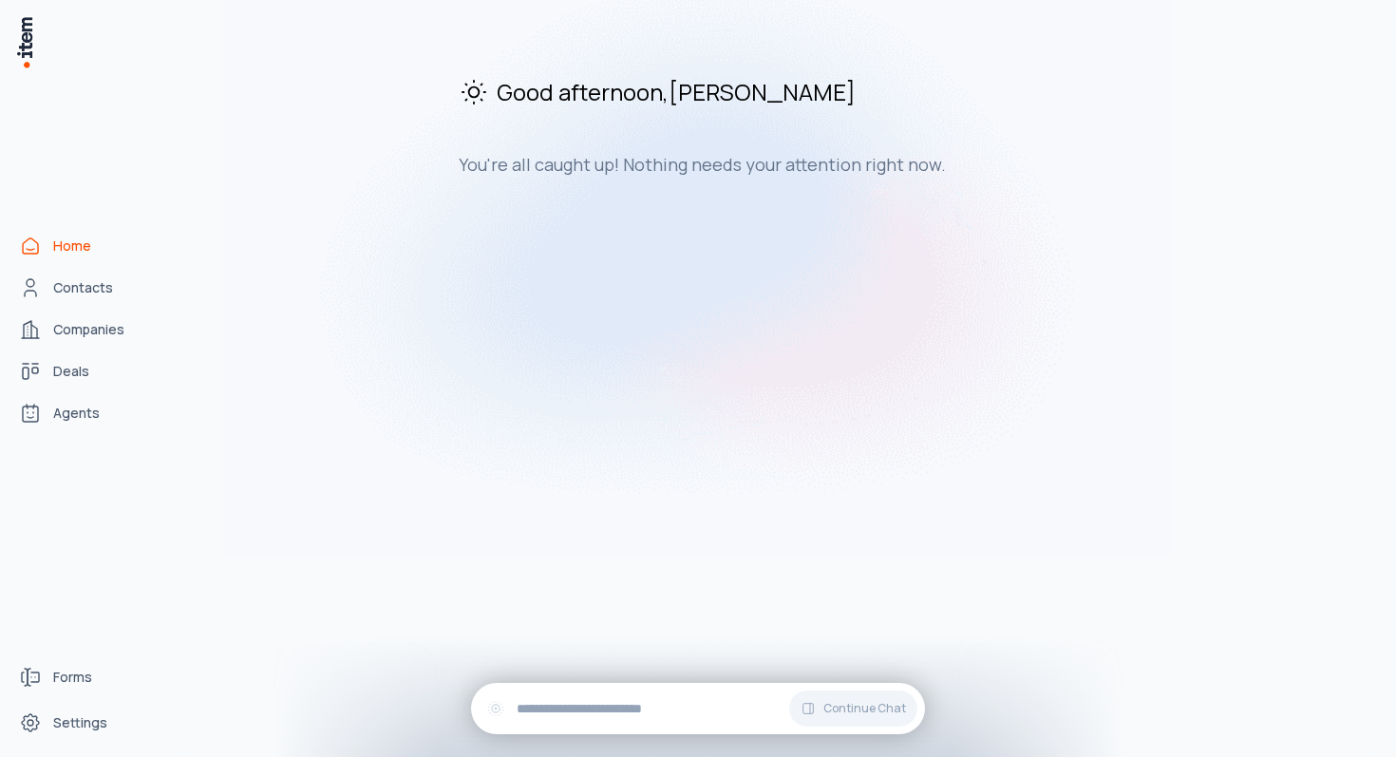
click at [115, 348] on div "Home Contacts Companies Deals Agents" at bounding box center [83, 329] width 167 height 658
click at [91, 325] on span "Companies" at bounding box center [88, 329] width 71 height 19
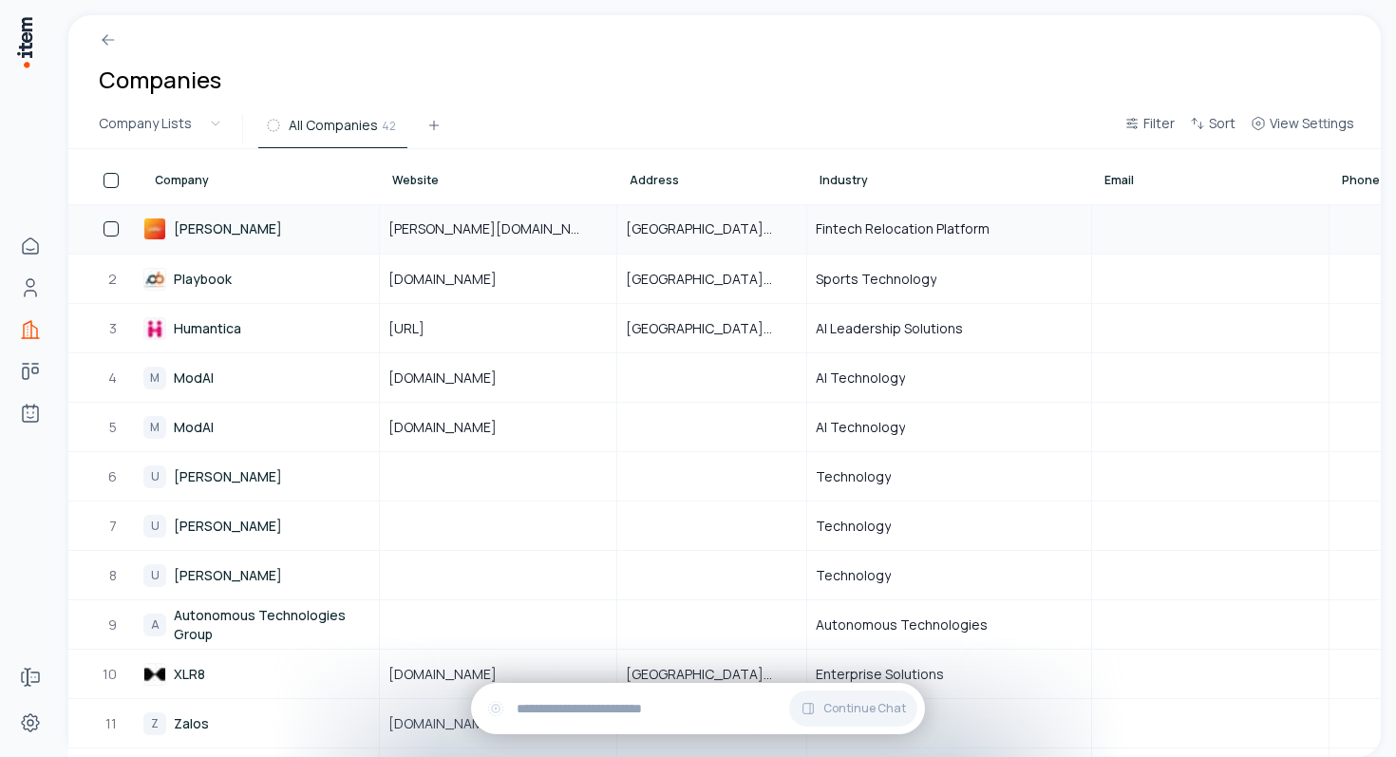
click at [167, 208] on link "[PERSON_NAME]" at bounding box center [260, 228] width 234 height 47
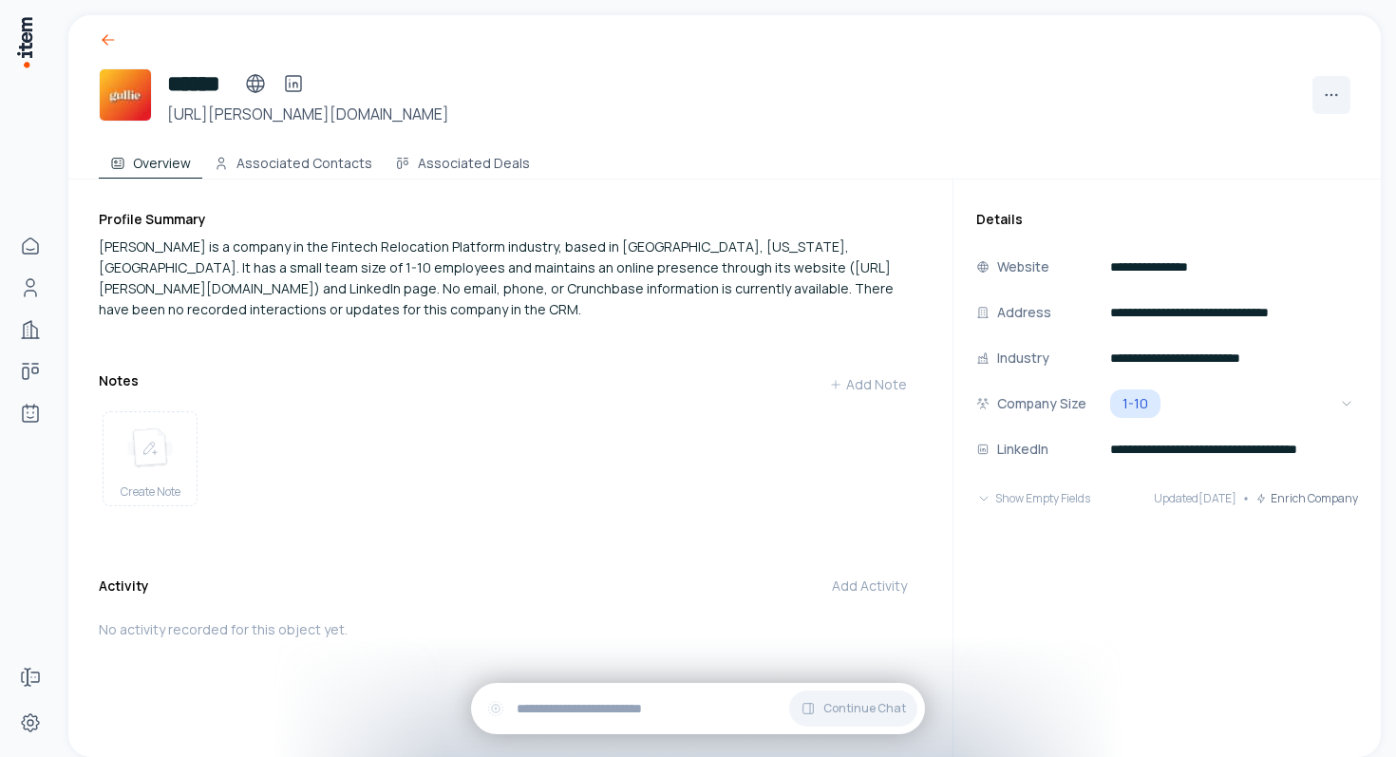
click at [99, 34] on icon at bounding box center [108, 39] width 19 height 19
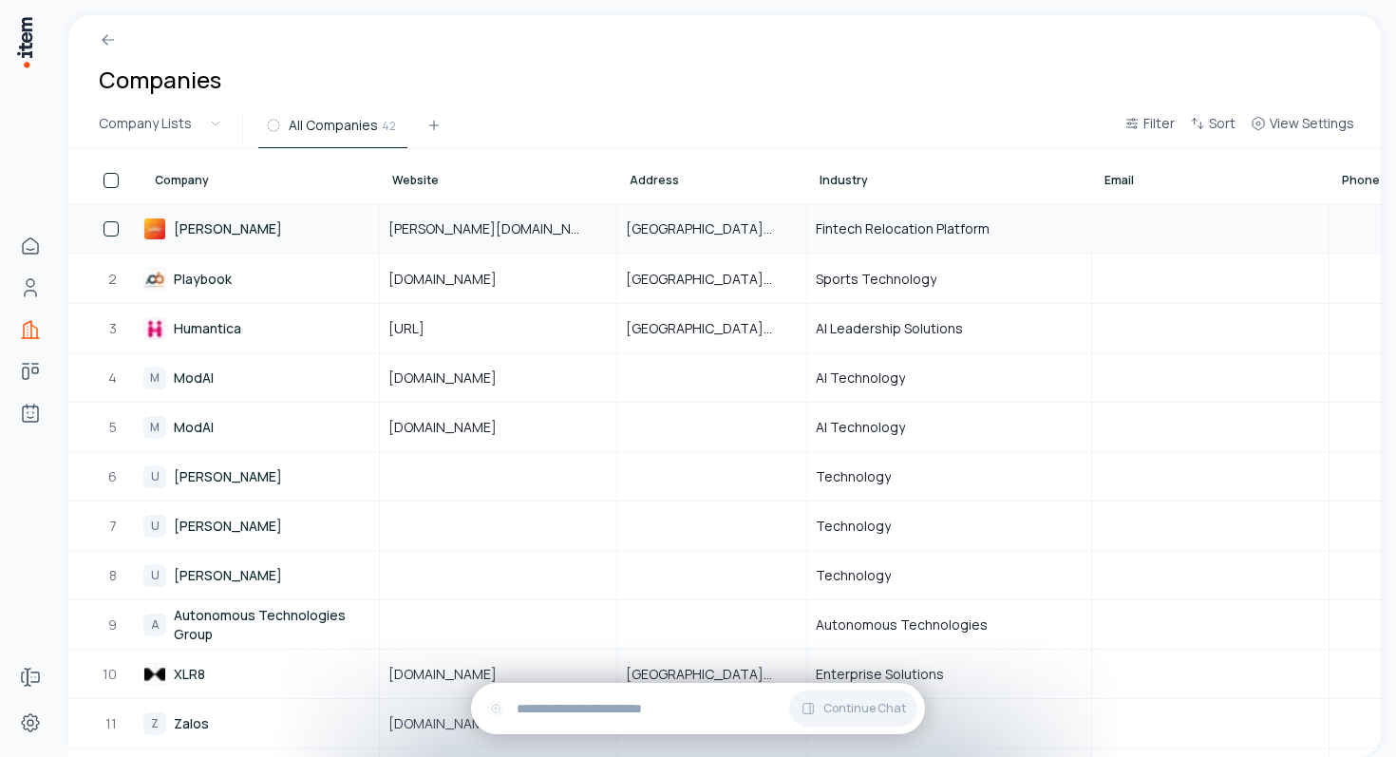
click at [258, 230] on link "[PERSON_NAME]" at bounding box center [260, 228] width 234 height 47
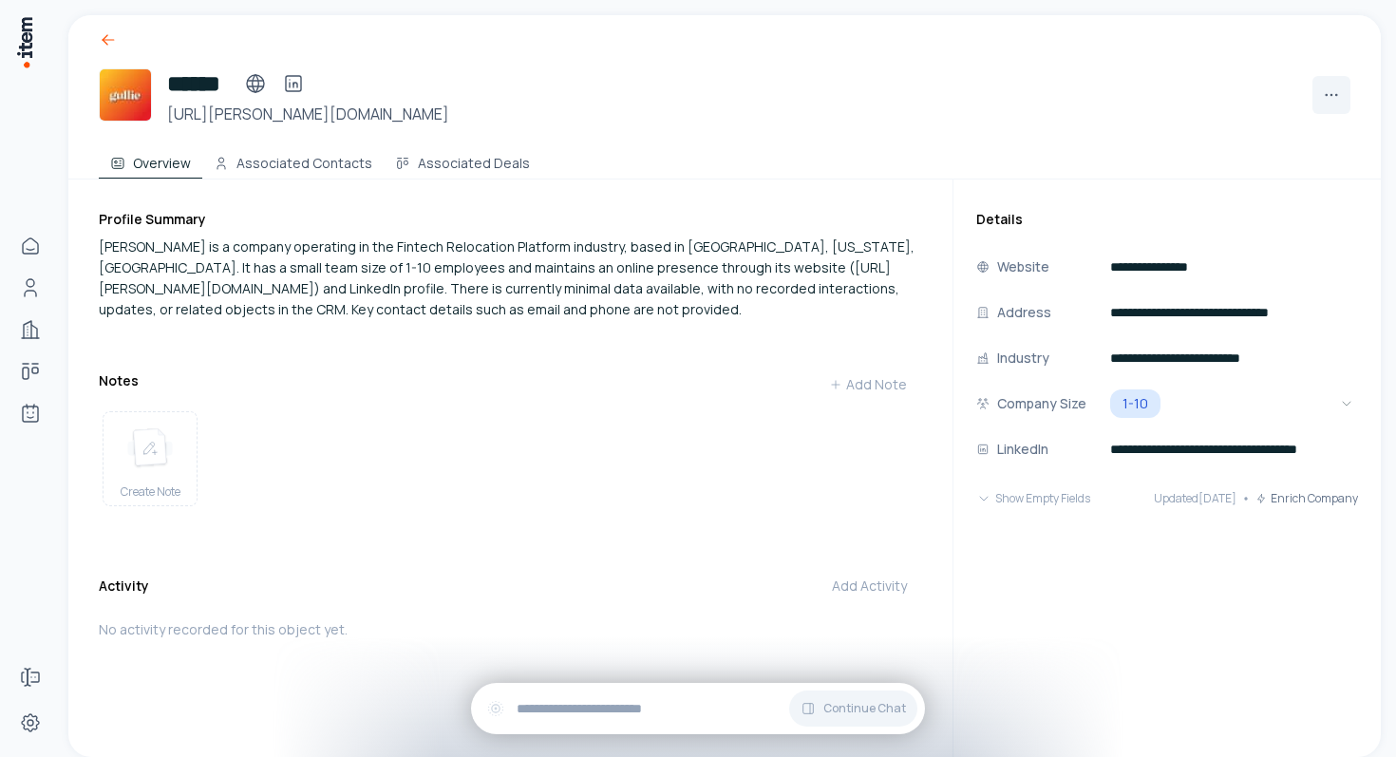
click at [108, 34] on icon at bounding box center [108, 39] width 19 height 19
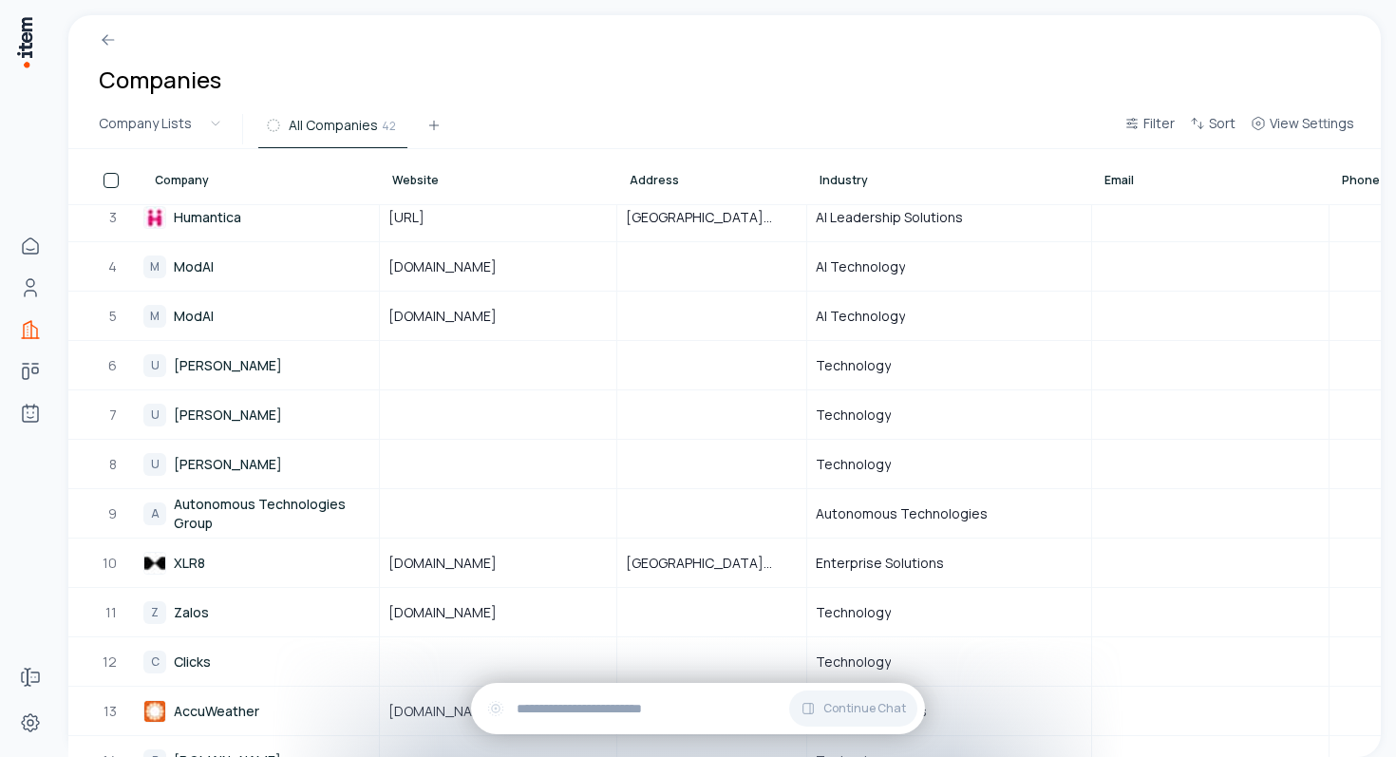
scroll to position [136, 0]
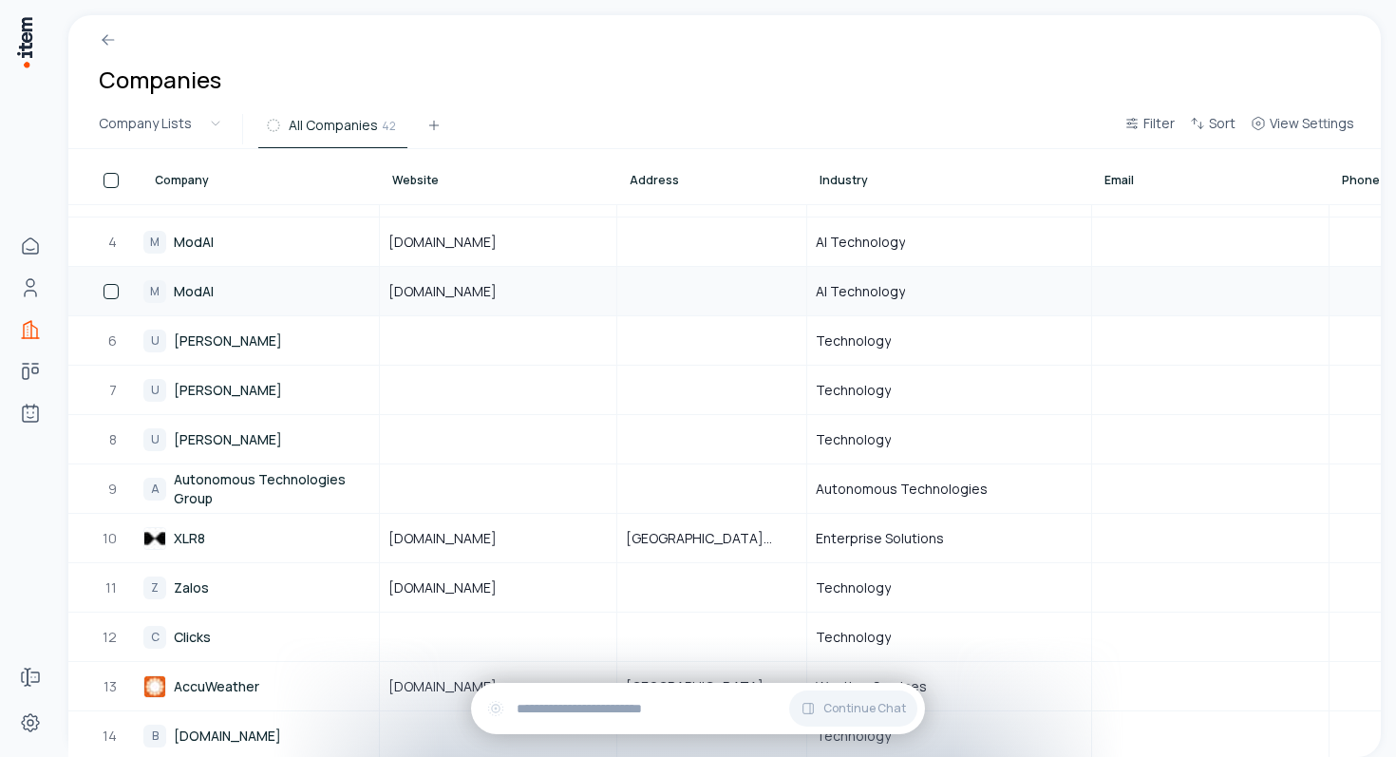
click at [272, 297] on link "M ModAI" at bounding box center [260, 291] width 234 height 47
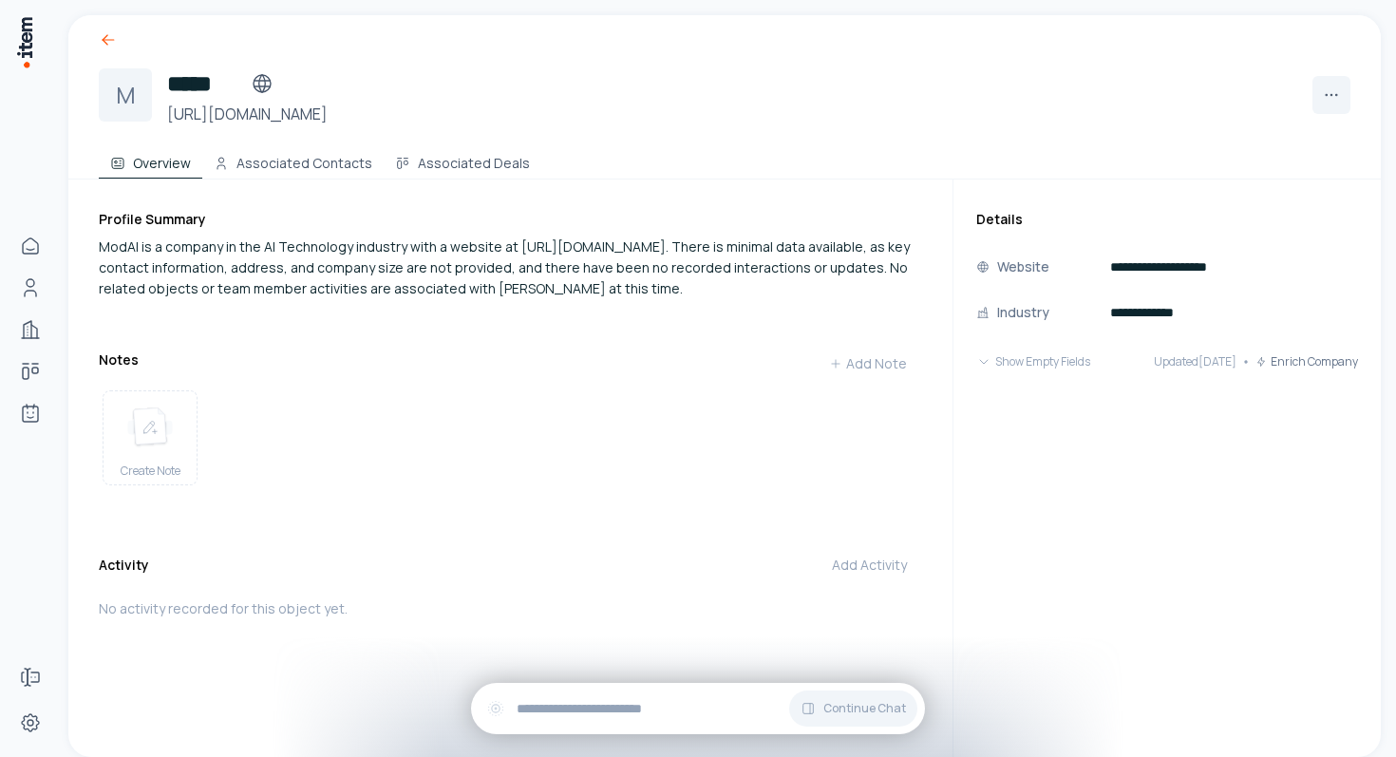
click at [103, 48] on icon at bounding box center [108, 39] width 19 height 19
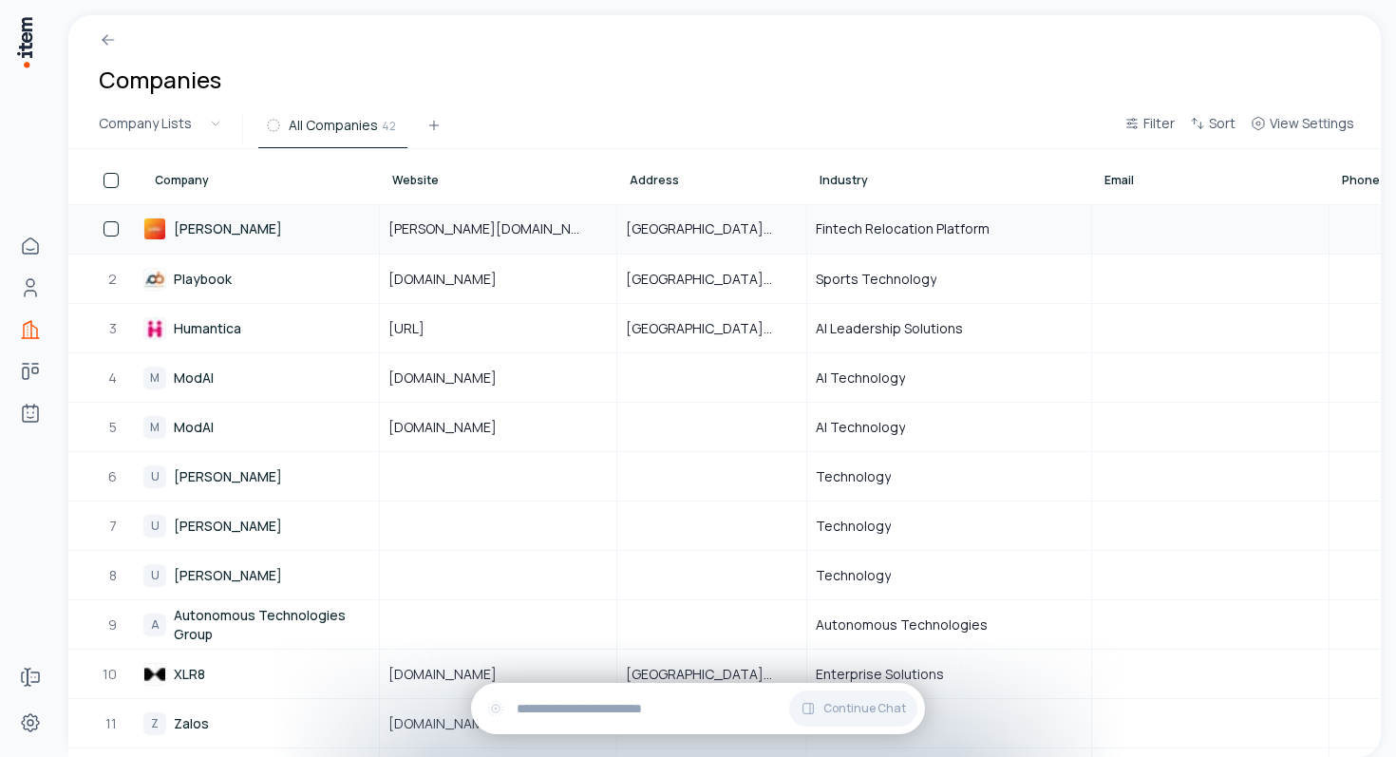
click at [227, 235] on link "[PERSON_NAME]" at bounding box center [260, 228] width 234 height 47
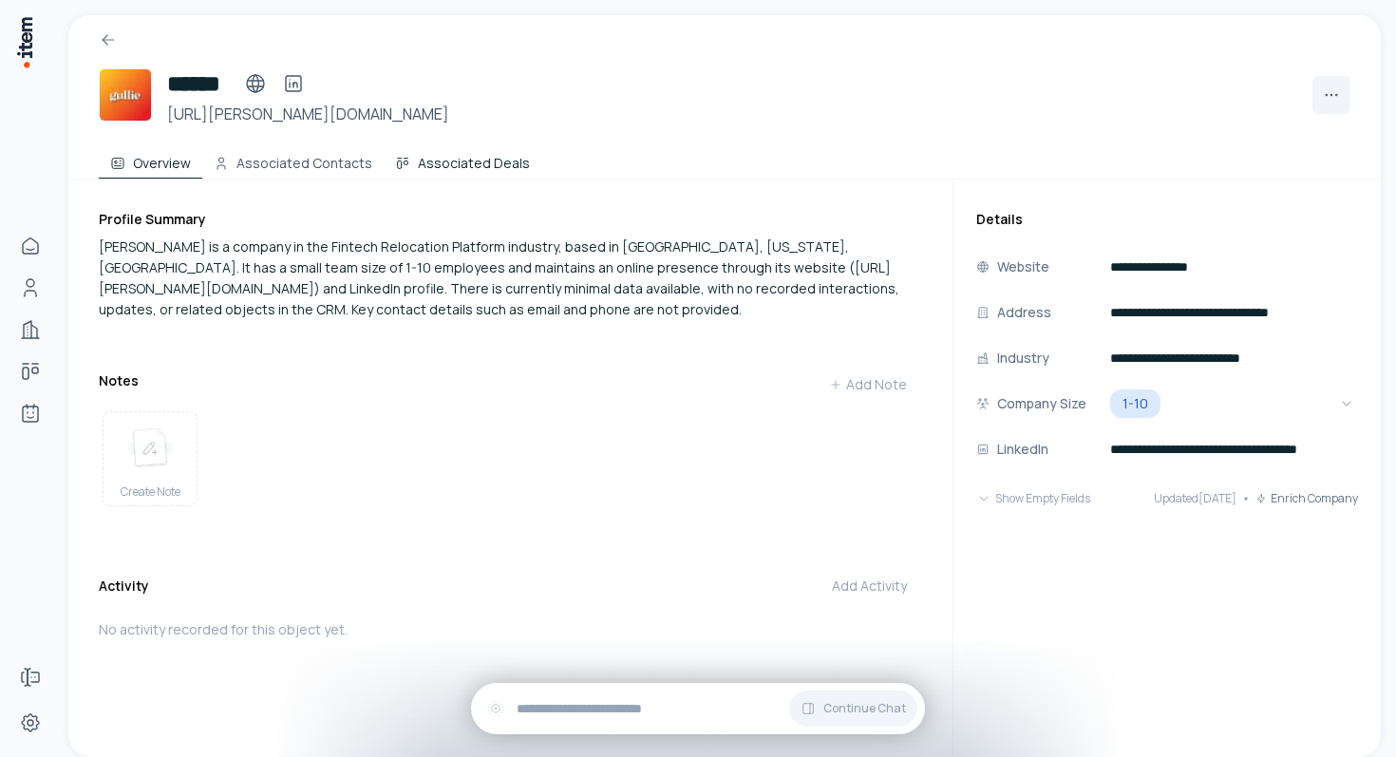
click at [426, 166] on button "Associated Deals" at bounding box center [463, 160] width 158 height 38
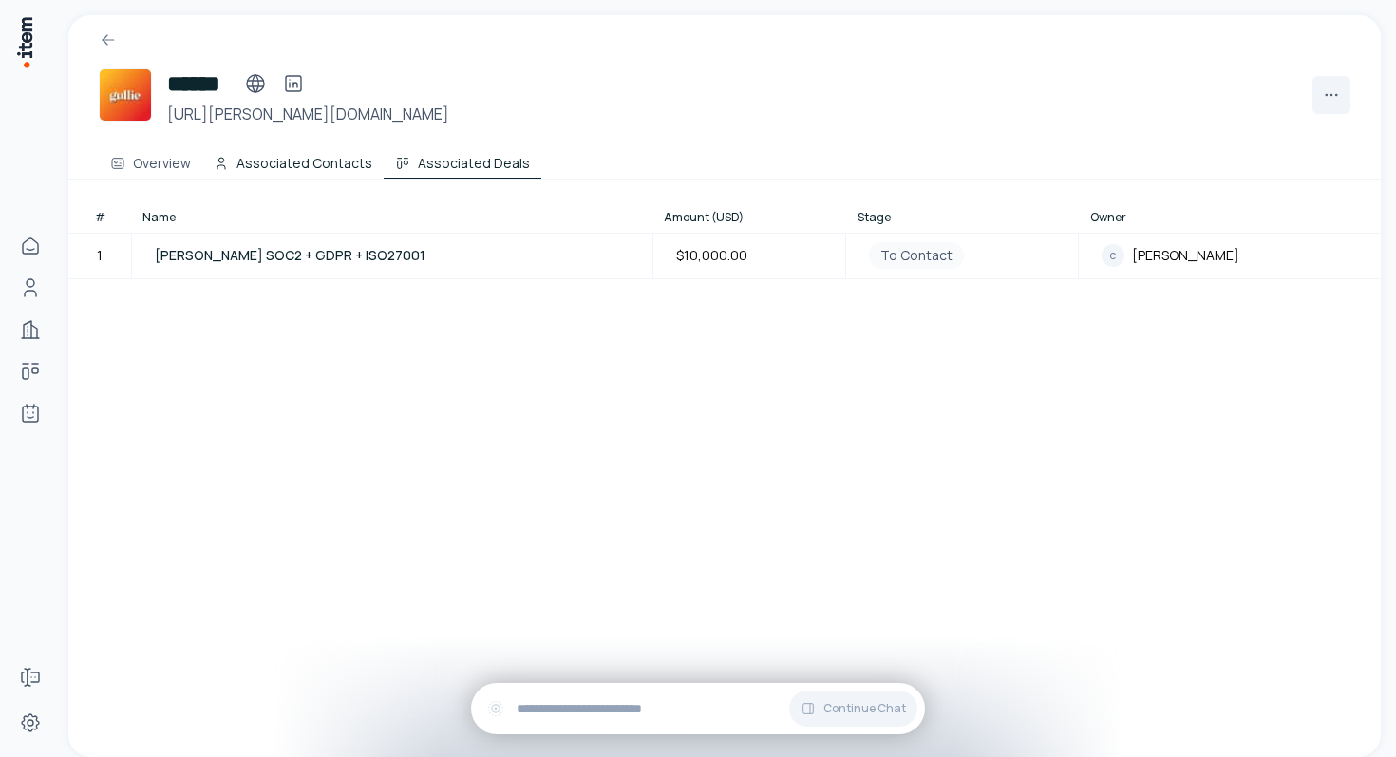
click at [273, 167] on button "Associated Contacts" at bounding box center [292, 160] width 181 height 38
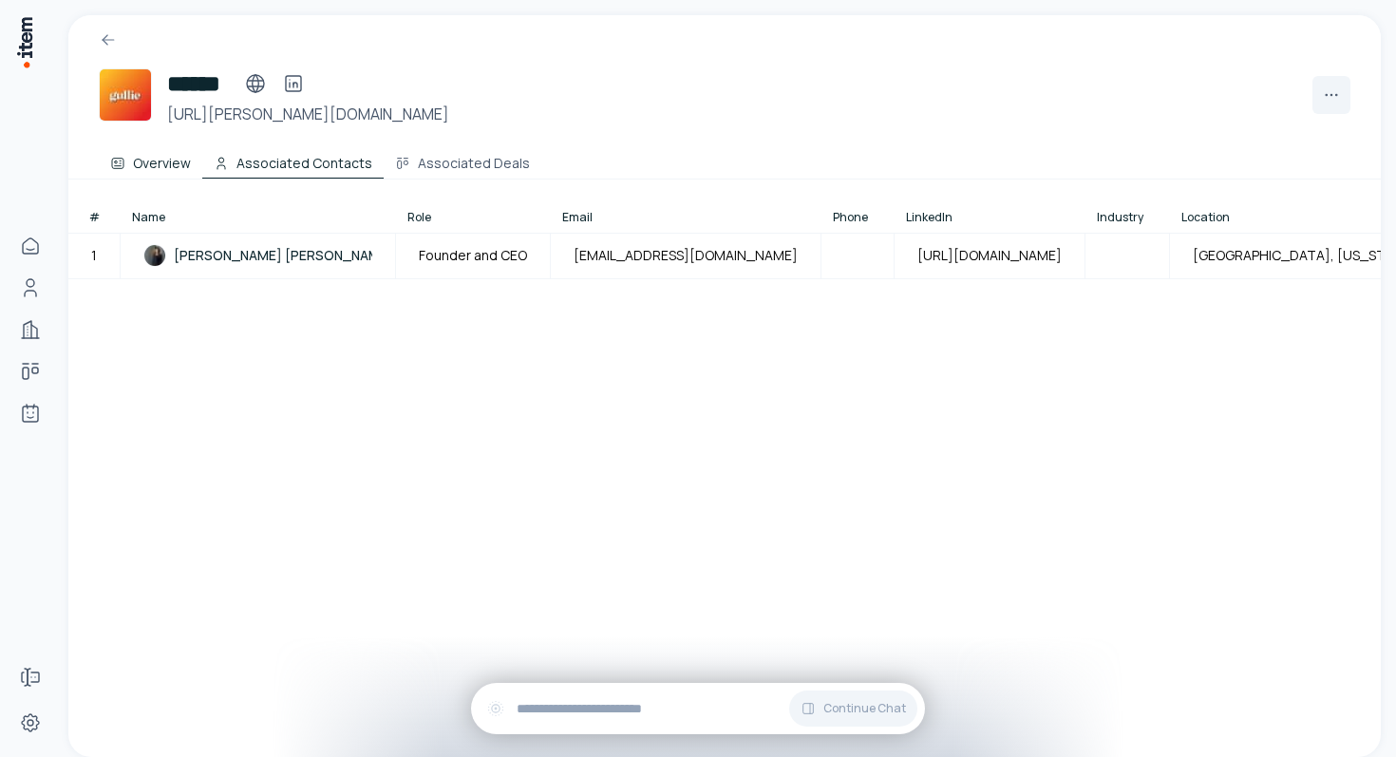
click at [159, 156] on button "Overview" at bounding box center [150, 160] width 103 height 38
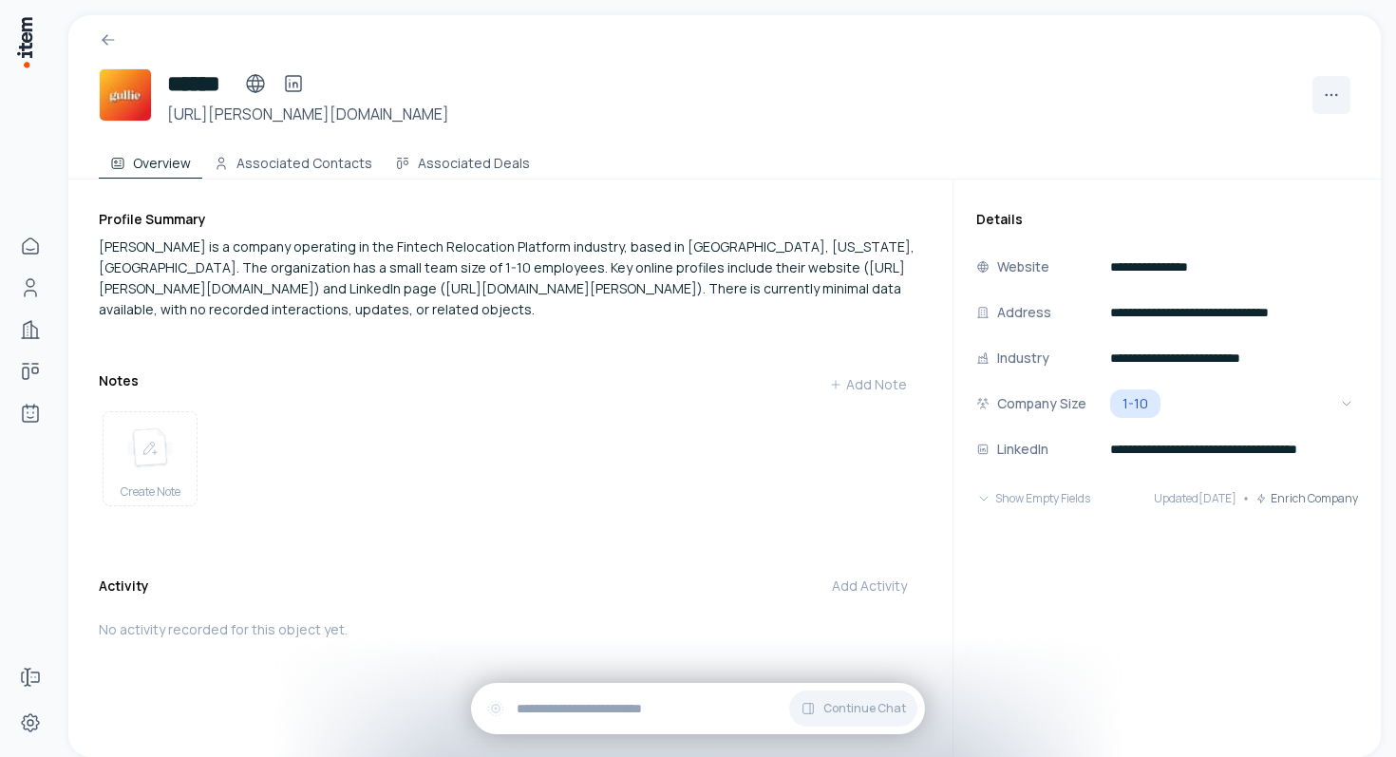
click at [108, 27] on div at bounding box center [724, 32] width 1312 height 34
click at [108, 33] on icon at bounding box center [108, 39] width 19 height 19
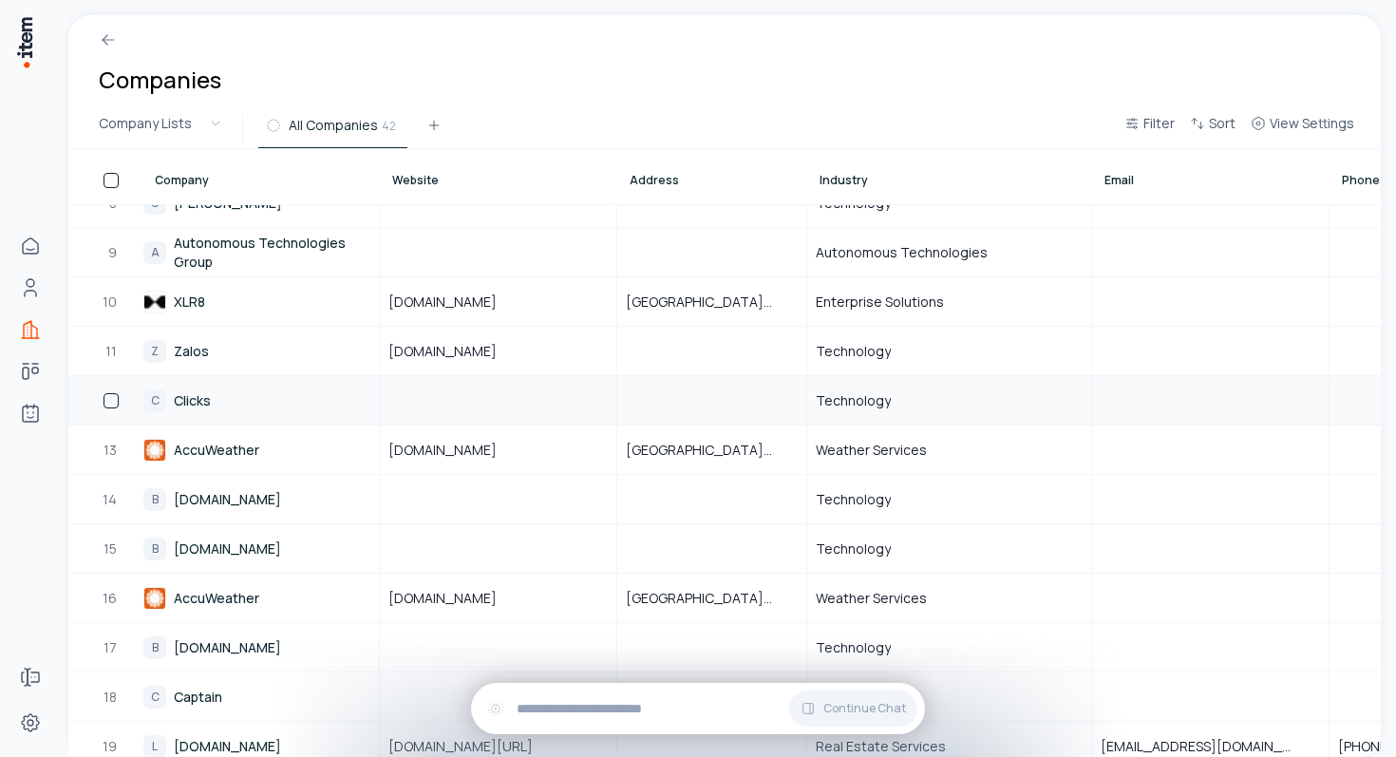
scroll to position [440, 0]
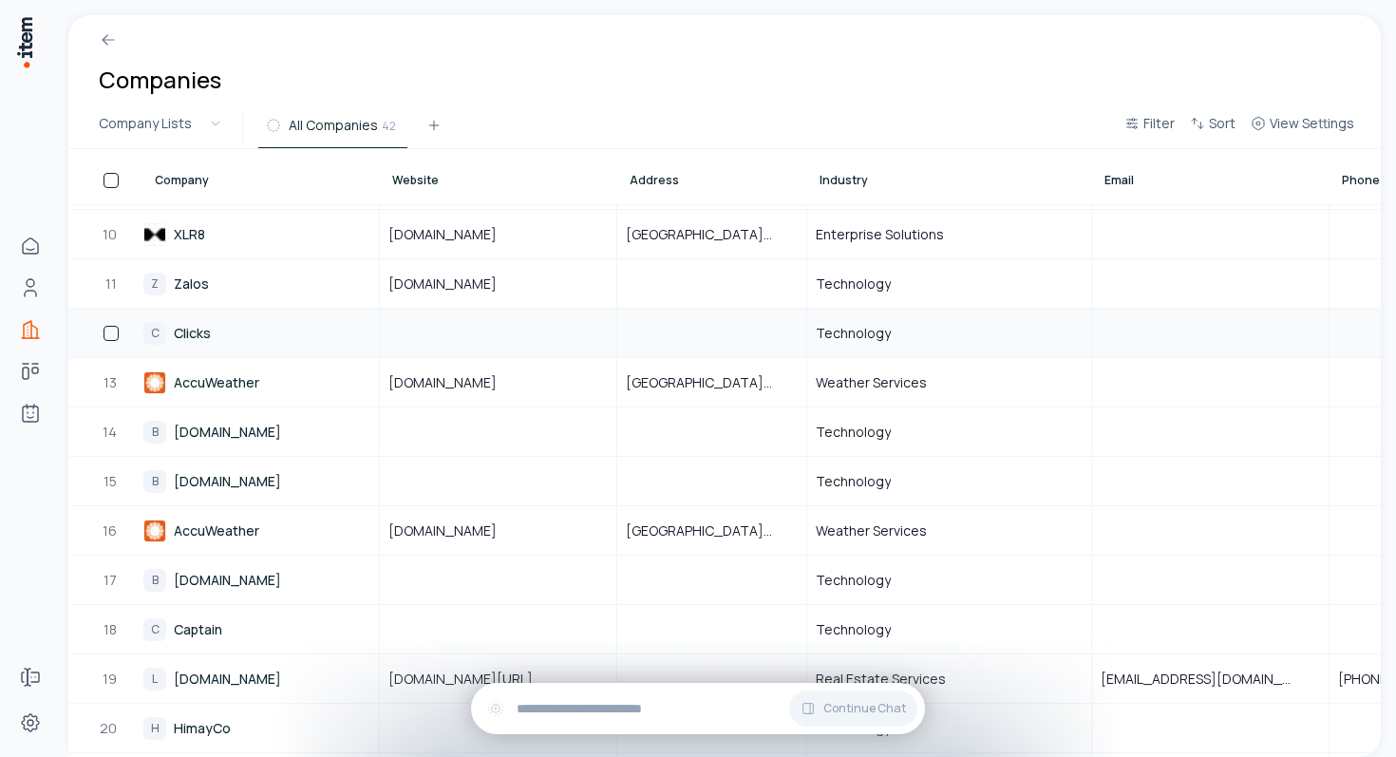
click at [250, 328] on link "C Clicks" at bounding box center [260, 332] width 234 height 47
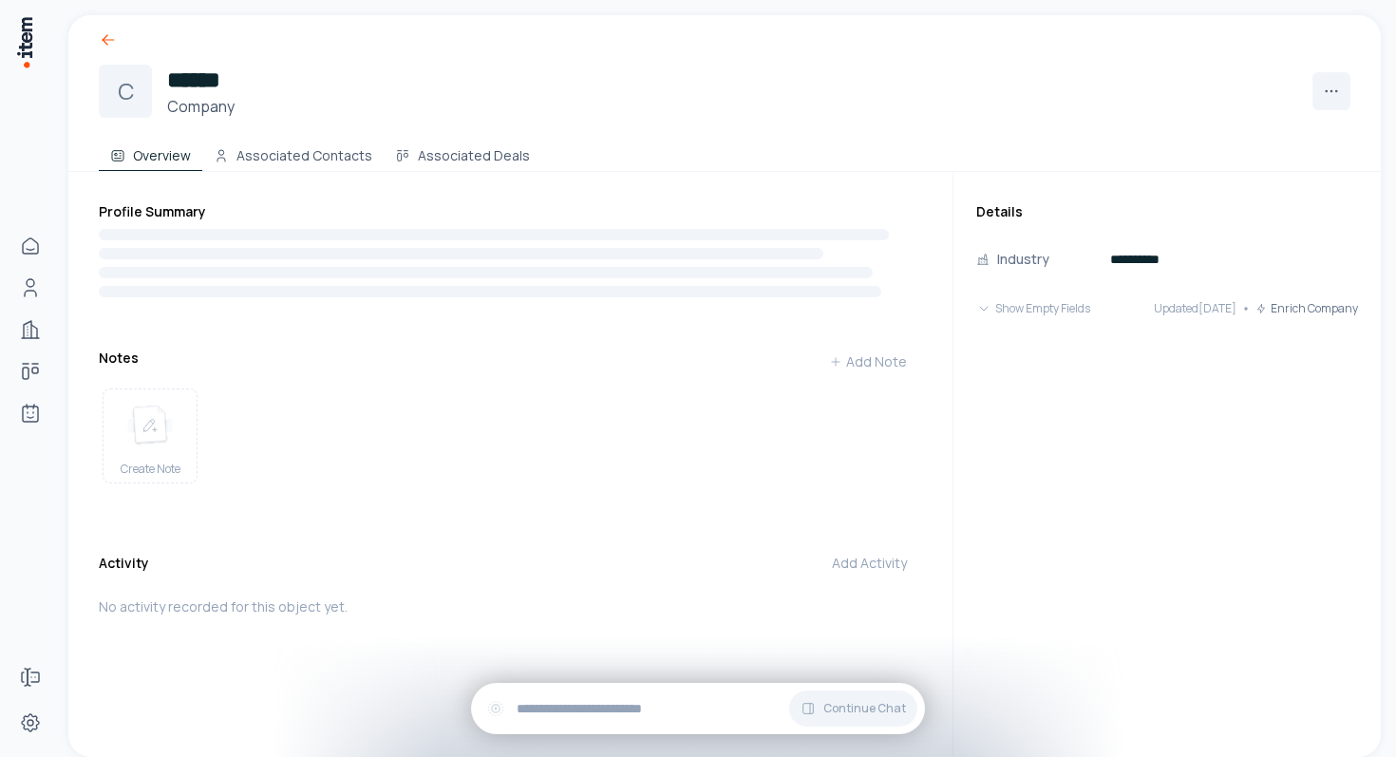
click at [101, 31] on icon at bounding box center [108, 39] width 19 height 19
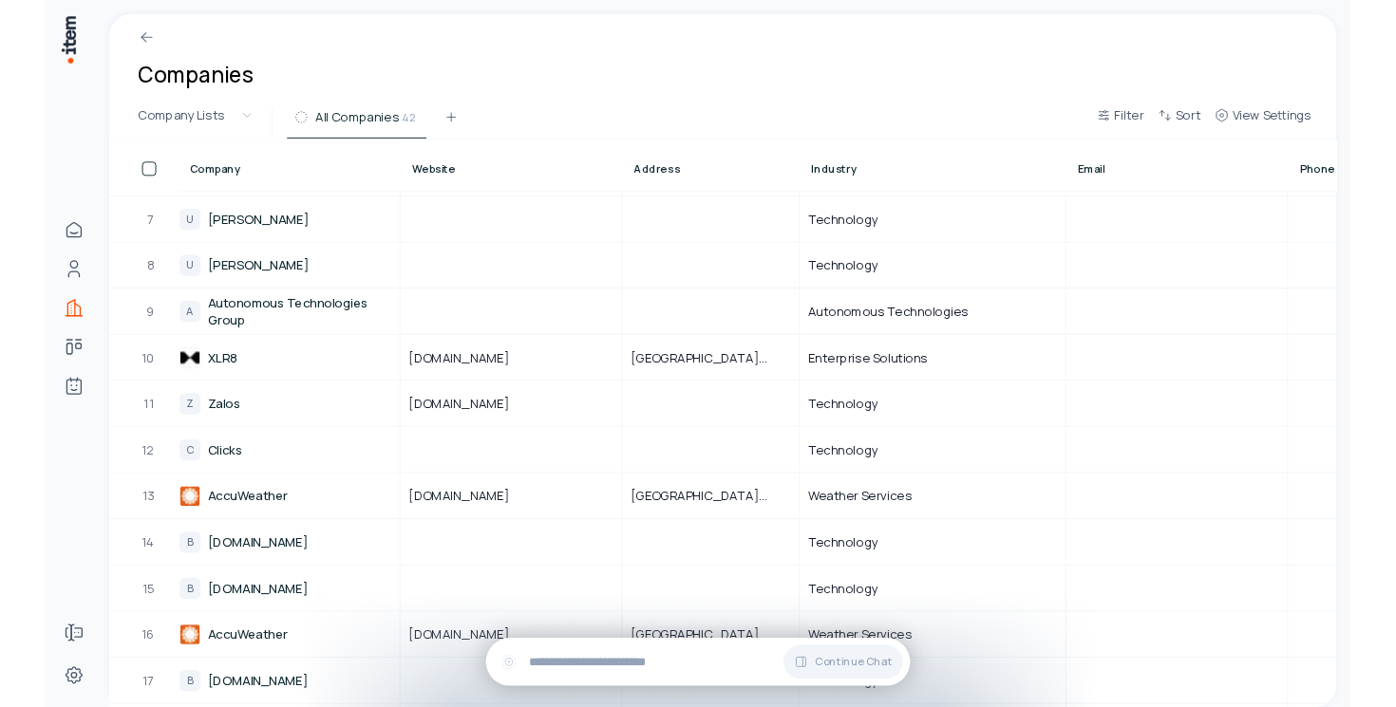
scroll to position [292, 0]
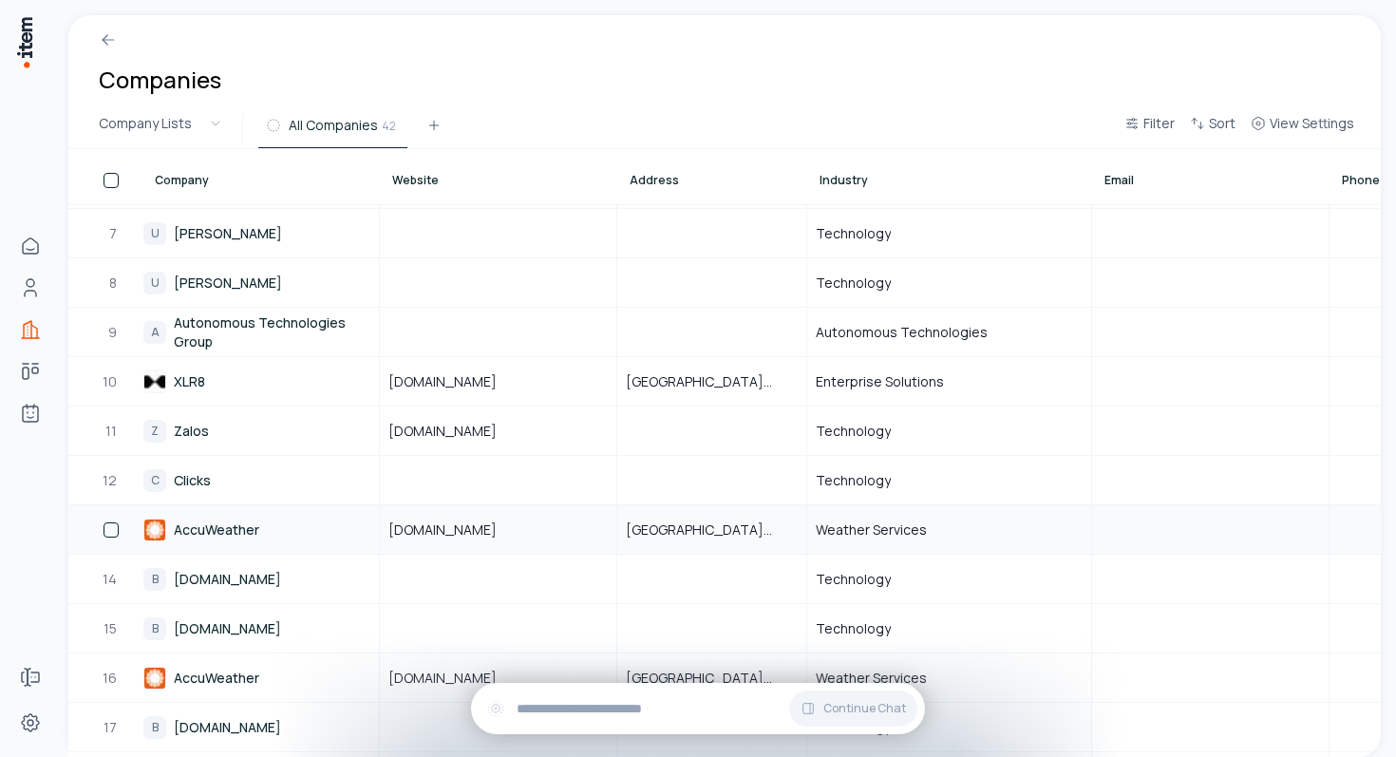
click at [279, 522] on link "AccuWeather" at bounding box center [260, 529] width 234 height 47
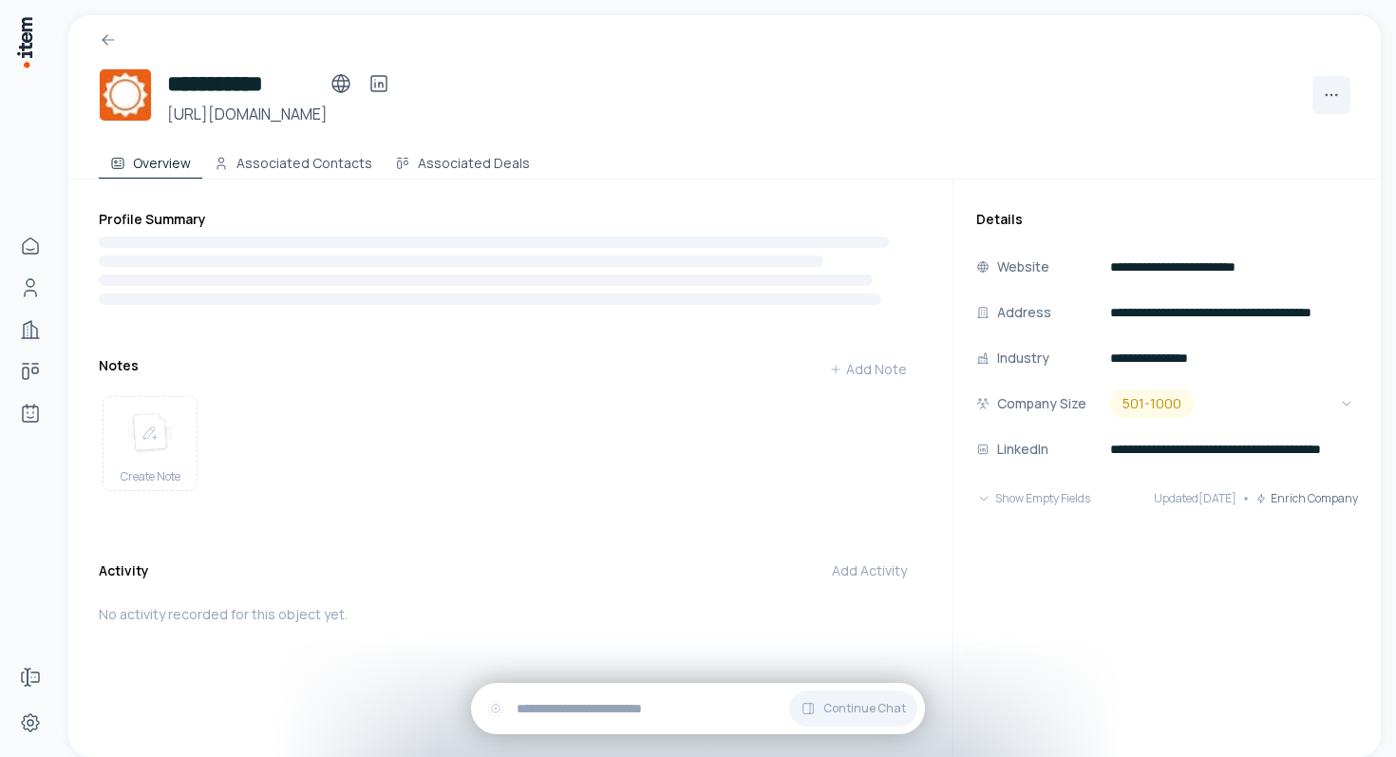
click at [108, 27] on div at bounding box center [724, 32] width 1312 height 34
click at [108, 36] on icon at bounding box center [108, 39] width 19 height 19
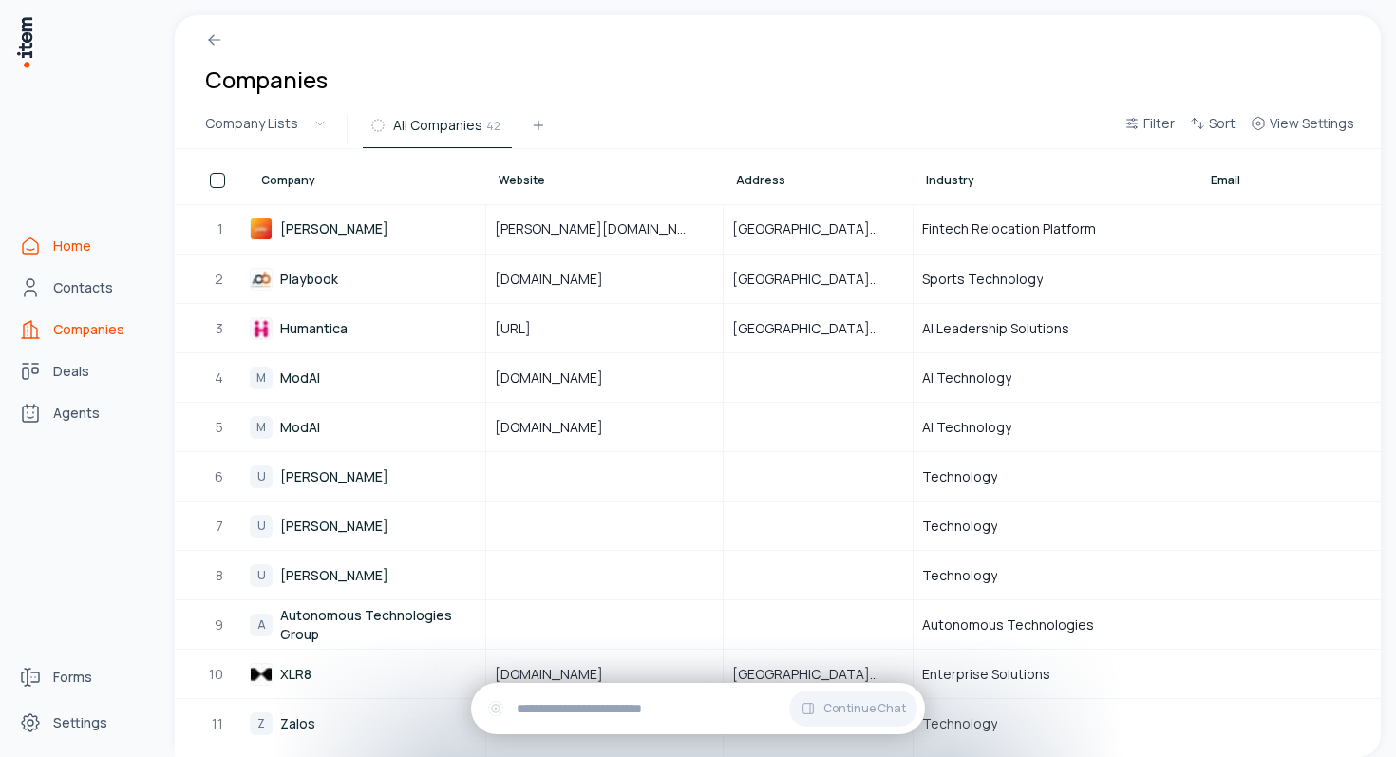
click at [56, 234] on link "Home" at bounding box center [83, 246] width 144 height 38
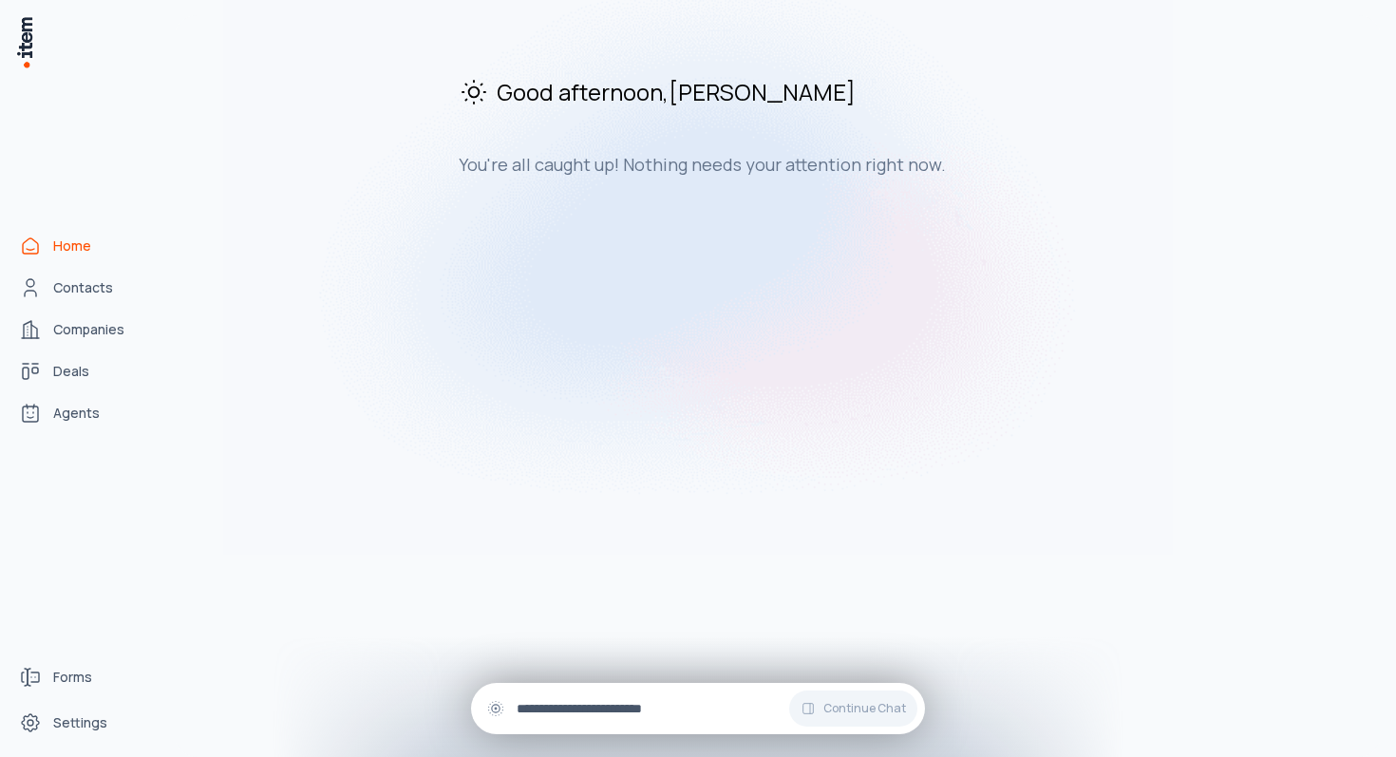
click at [591, 706] on input "text" at bounding box center [712, 708] width 393 height 21
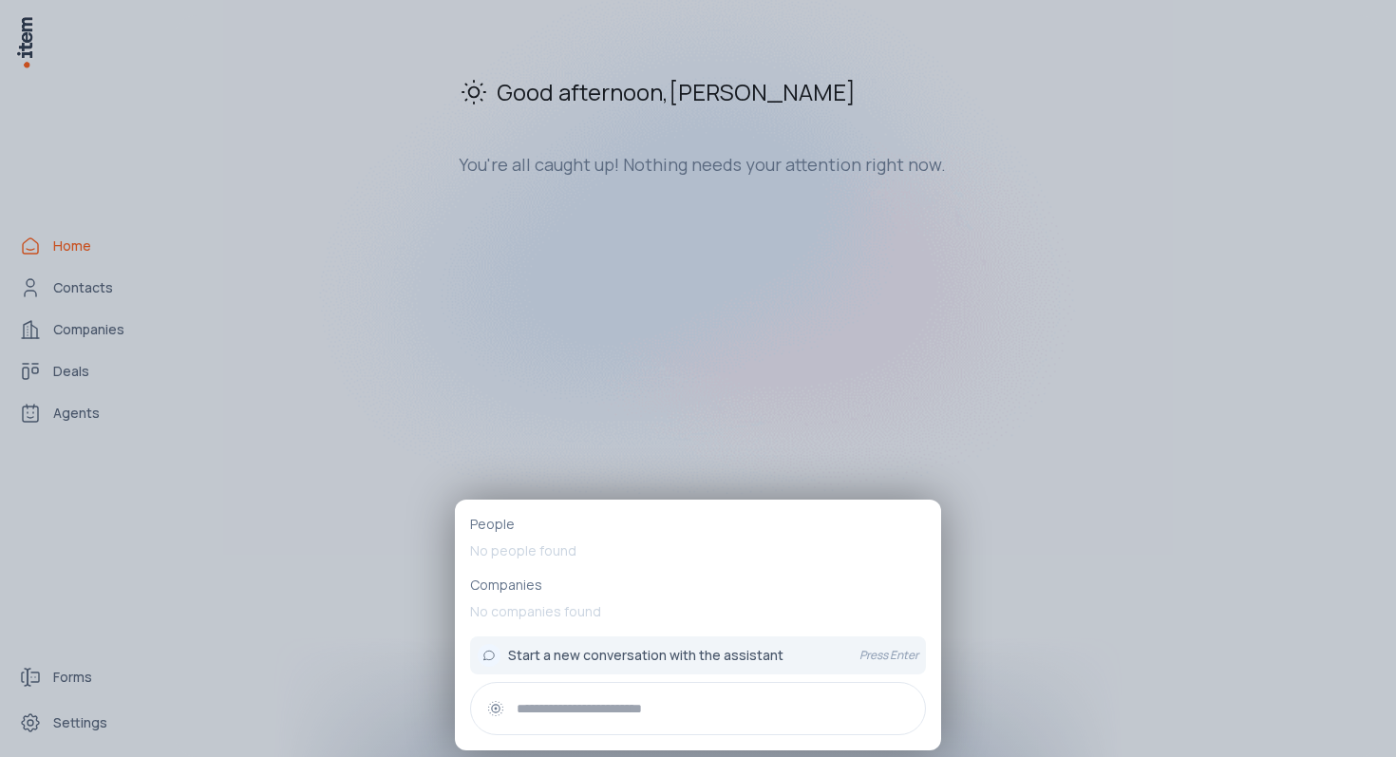
click at [682, 330] on div at bounding box center [698, 378] width 1396 height 757
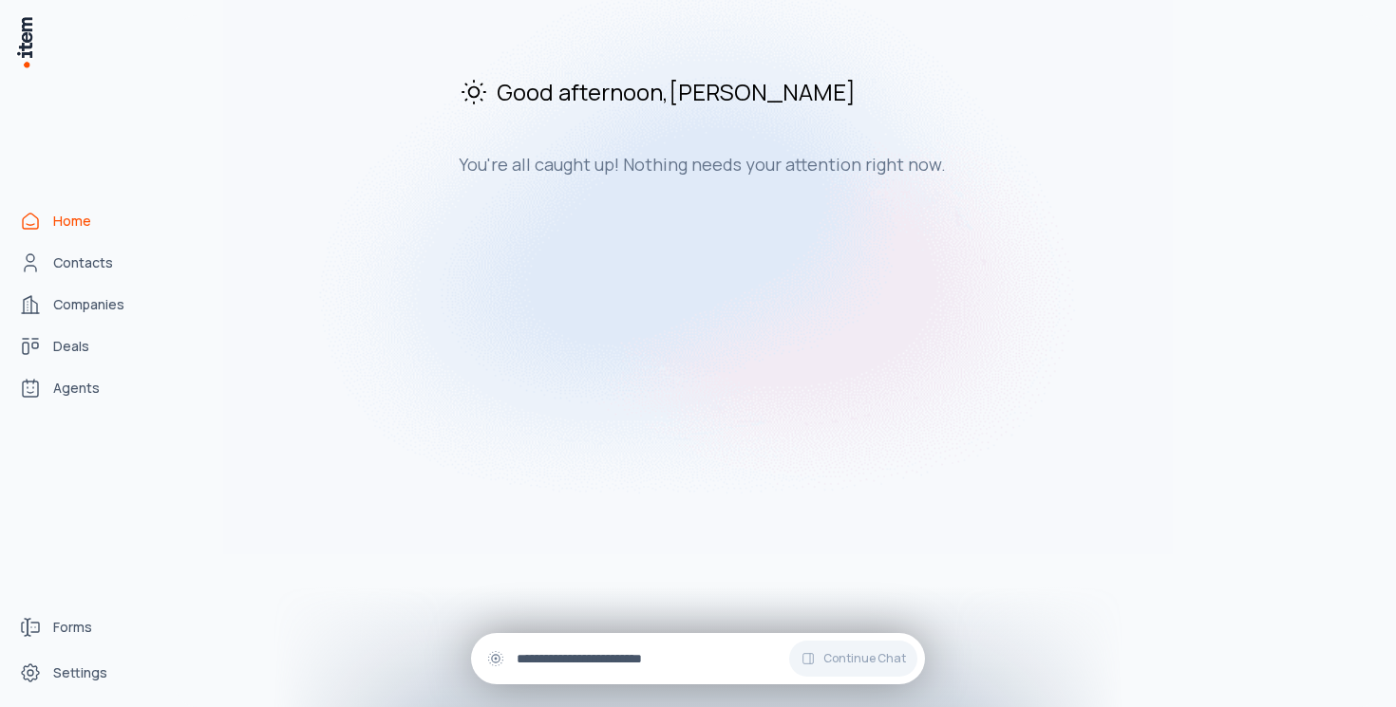
click at [548, 658] on input "text" at bounding box center [712, 658] width 393 height 21
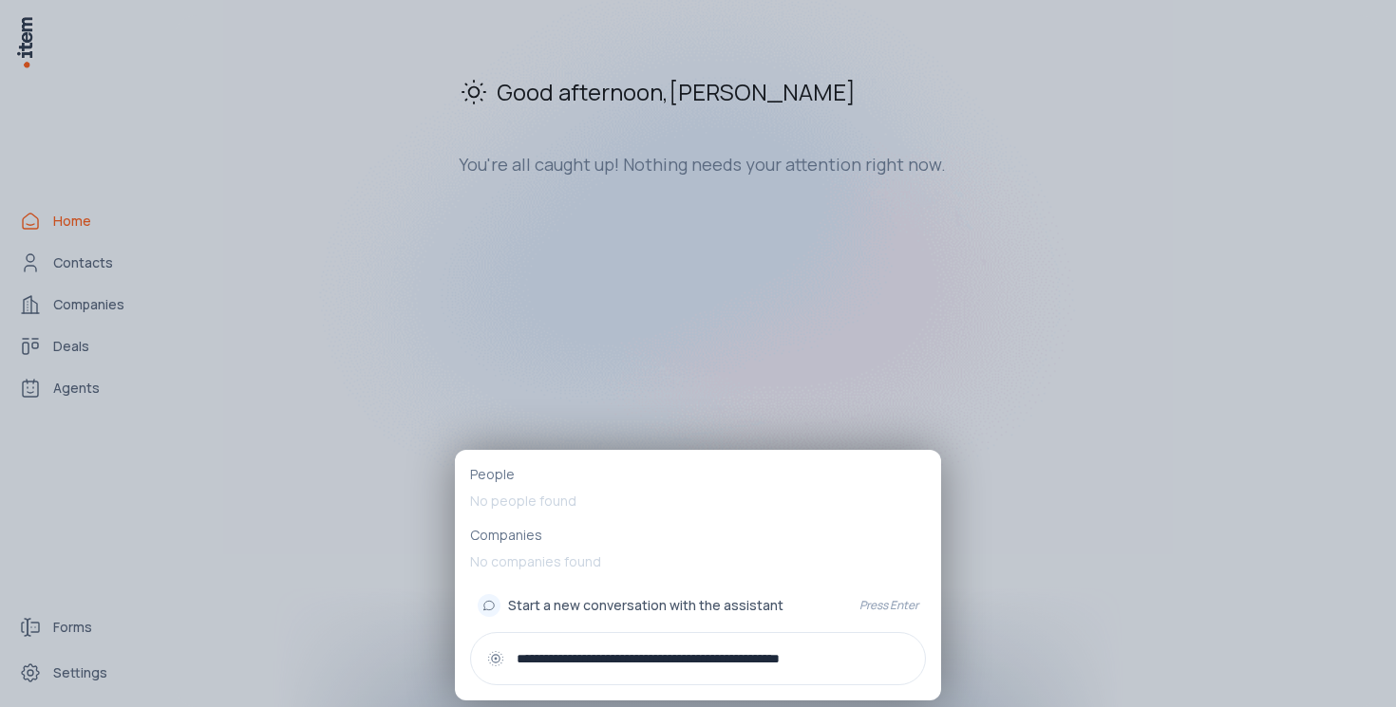
type input "**********"
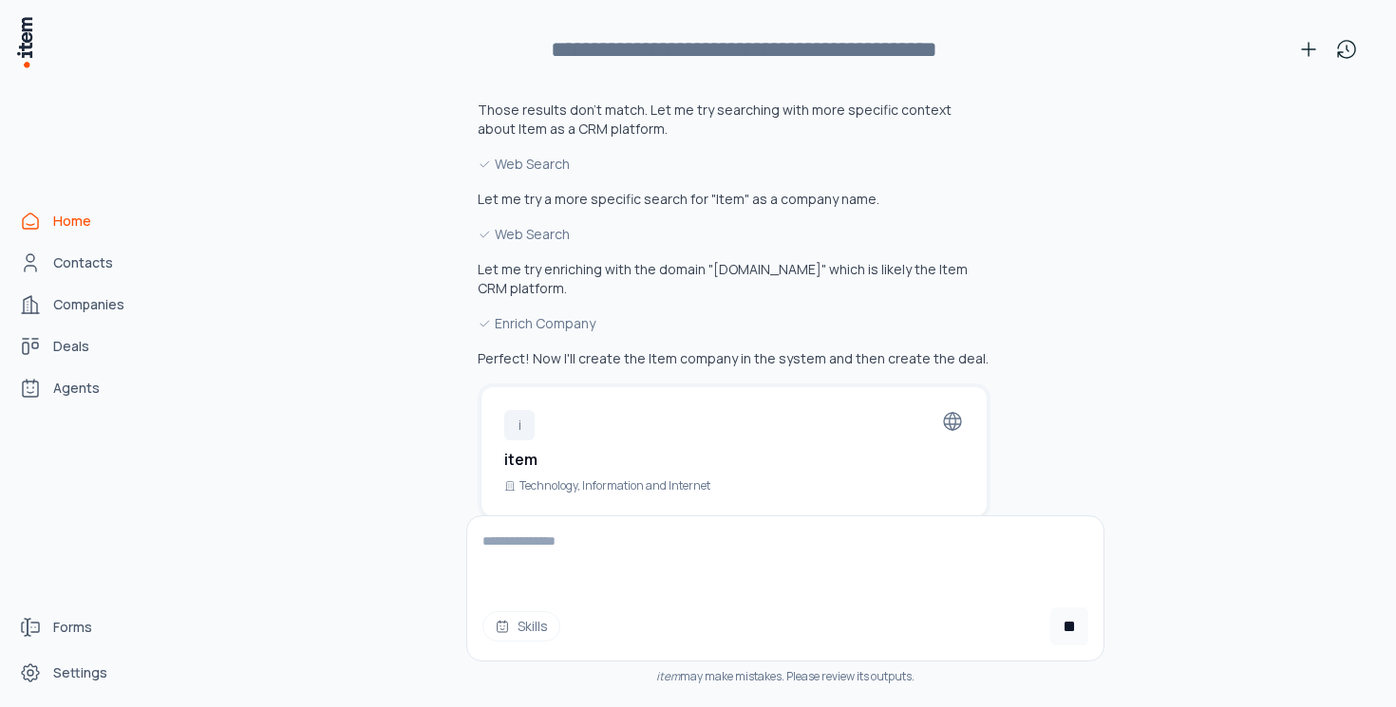
scroll to position [2009, 0]
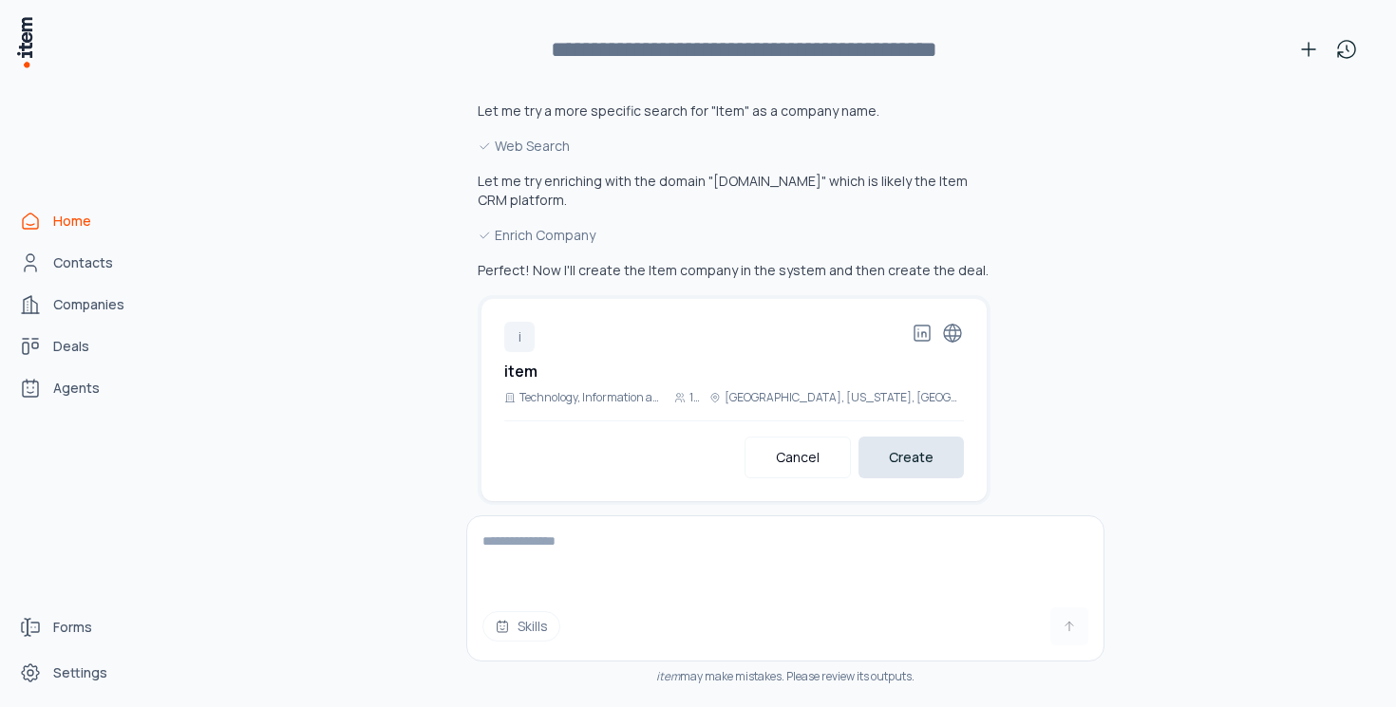
click at [928, 437] on button "Create" at bounding box center [910, 458] width 105 height 42
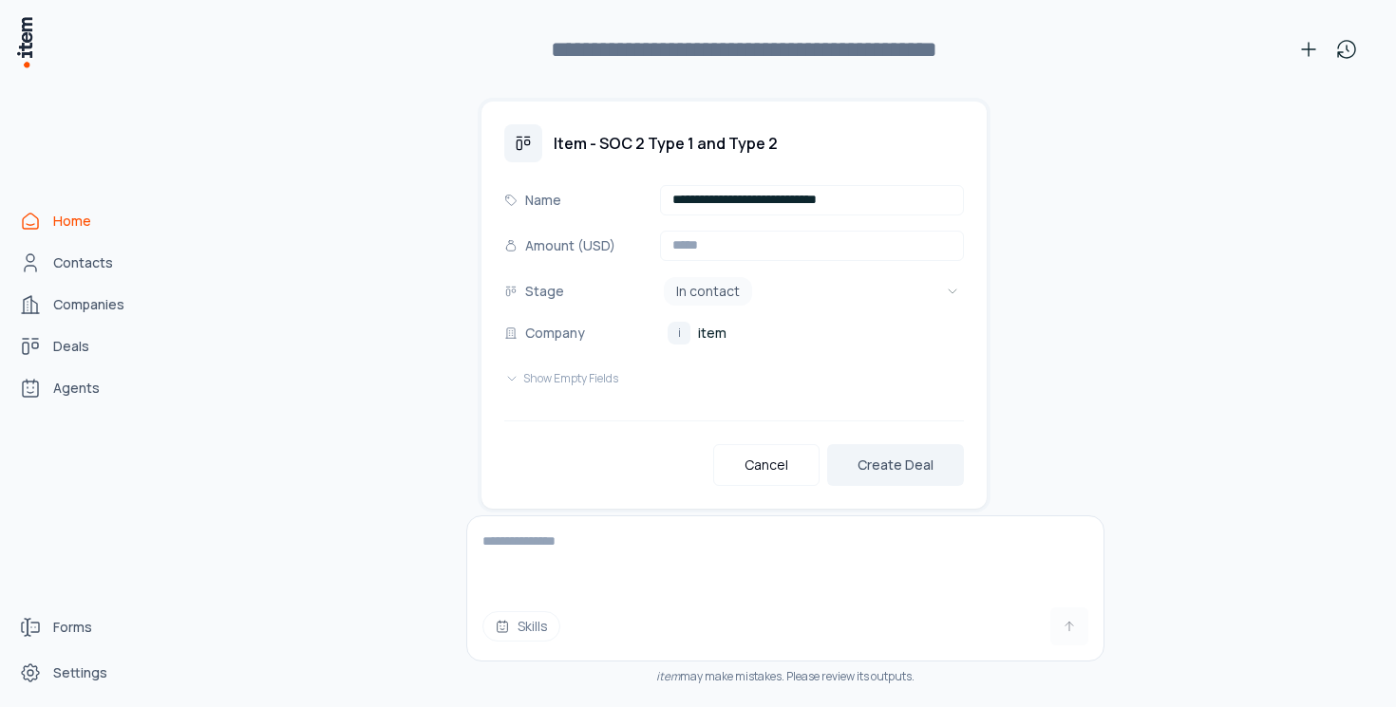
scroll to position [2452, 0]
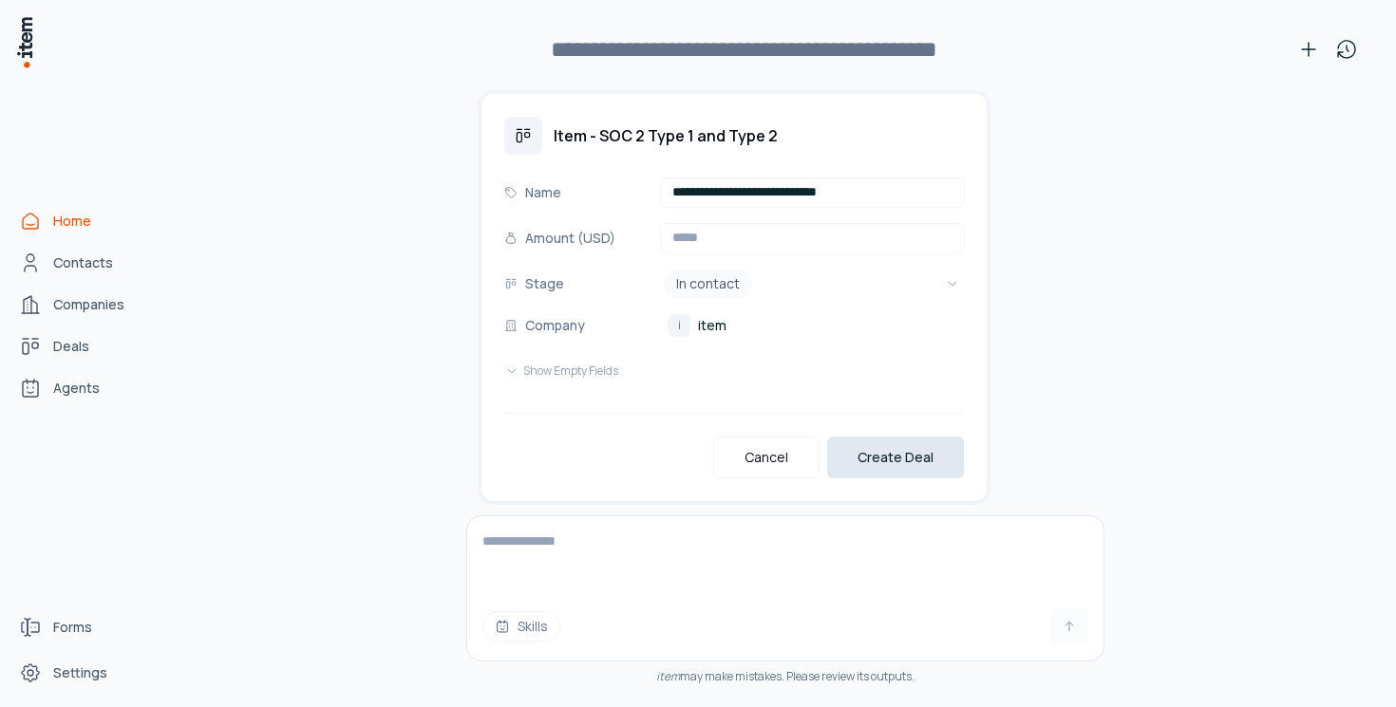
click at [887, 437] on button "Create Deal" at bounding box center [895, 458] width 137 height 42
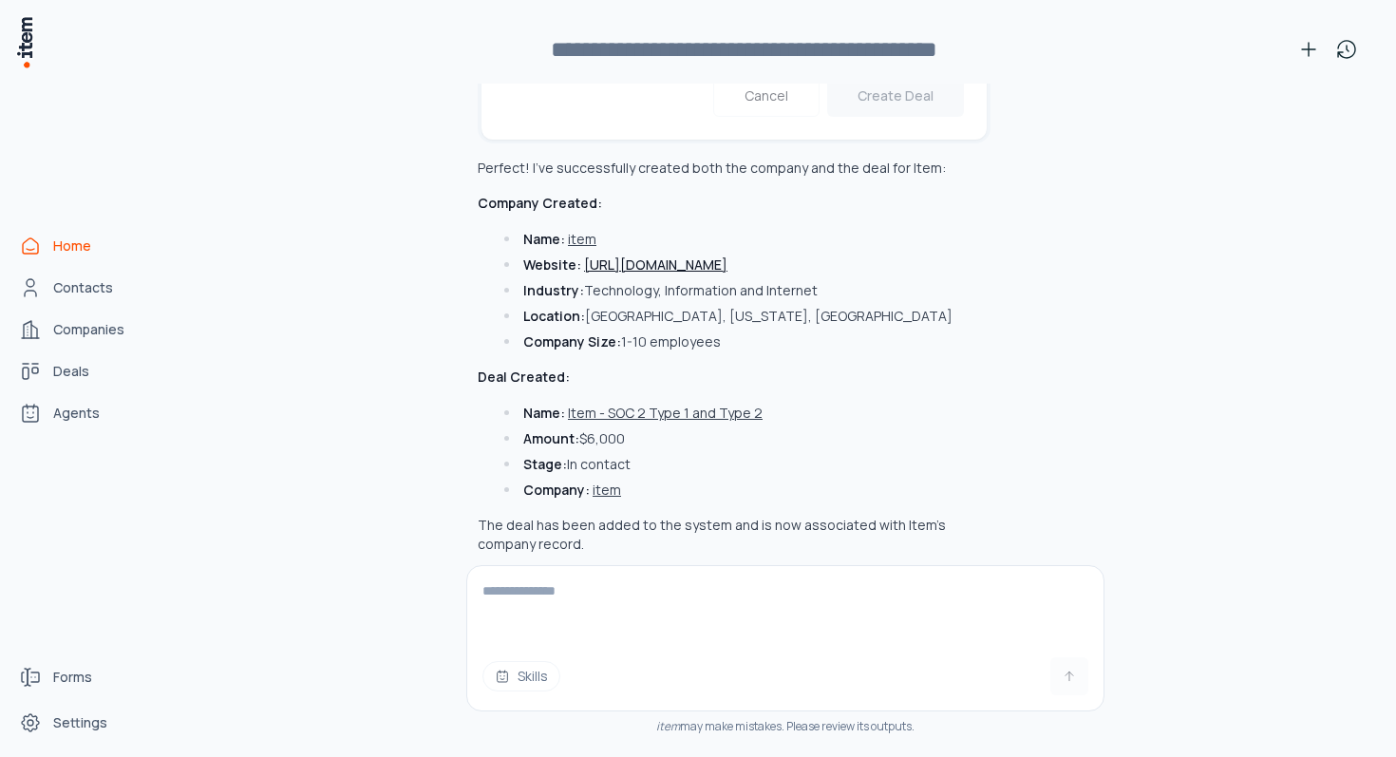
scroll to position [2730, 0]
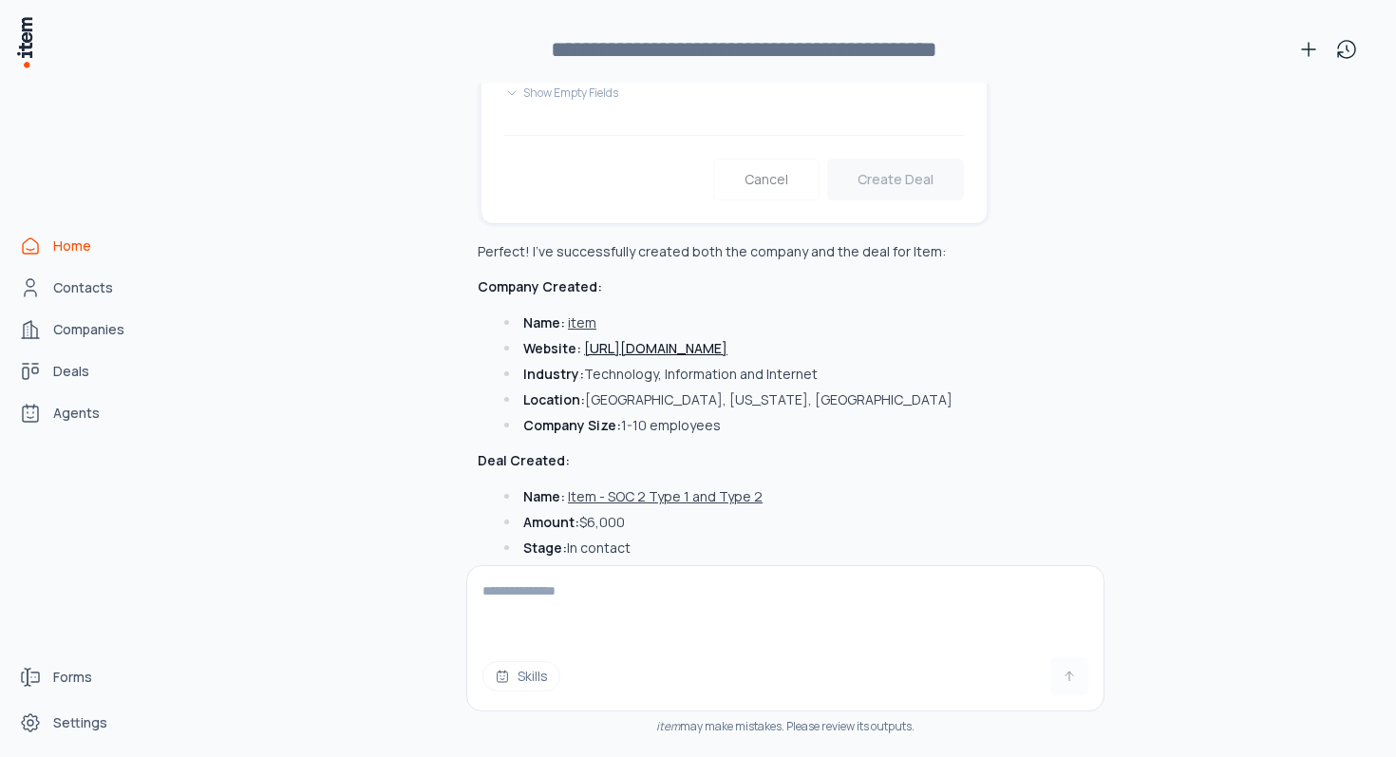
click at [71, 238] on span "Home" at bounding box center [72, 245] width 38 height 19
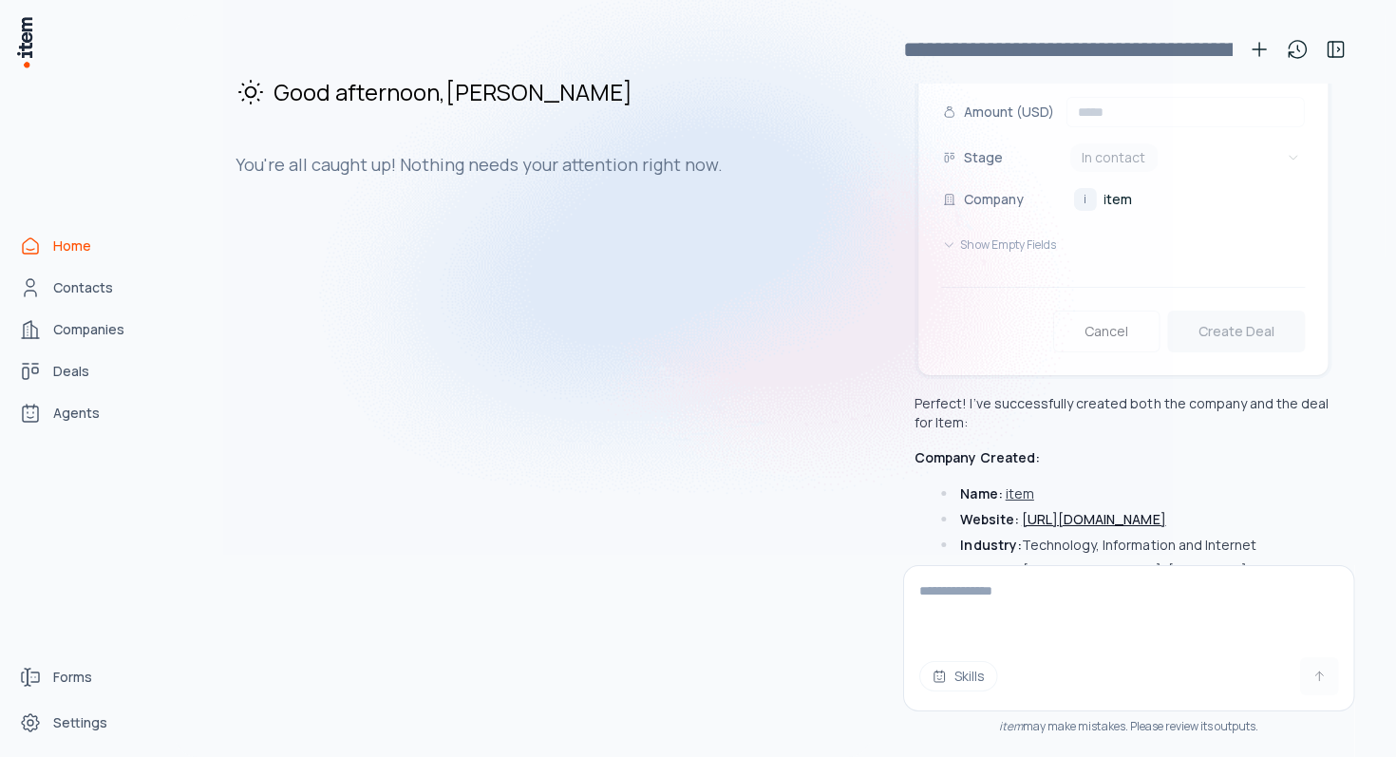
scroll to position [0, 0]
